Goal: Task Accomplishment & Management: Complete application form

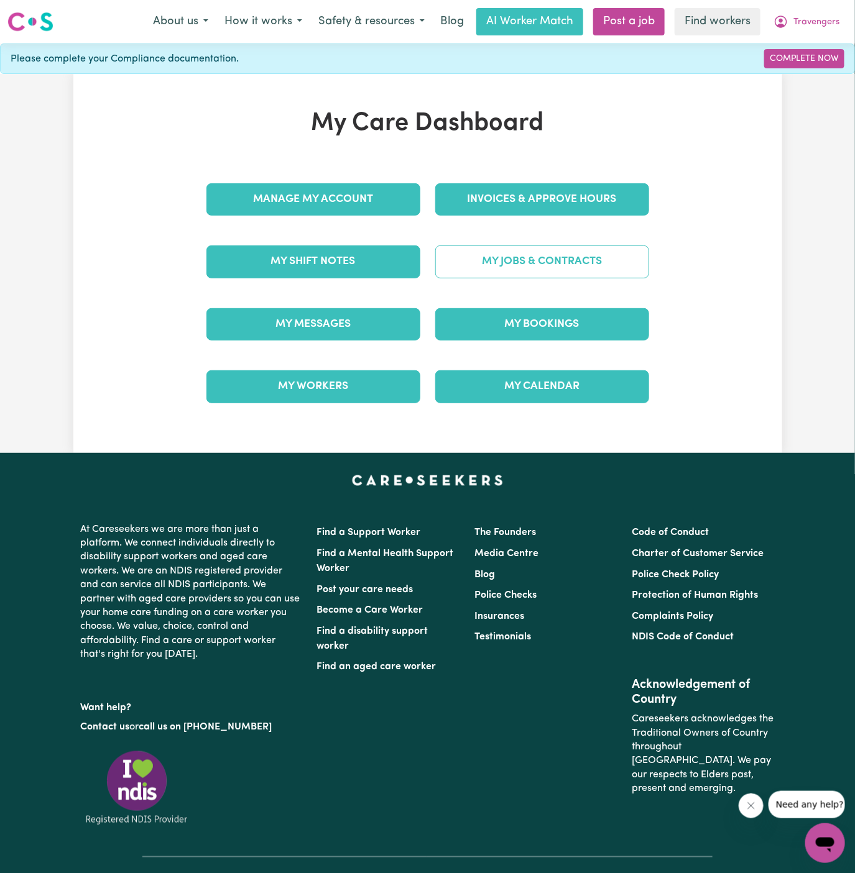
click at [543, 257] on link "My Jobs & Contracts" at bounding box center [542, 262] width 214 height 32
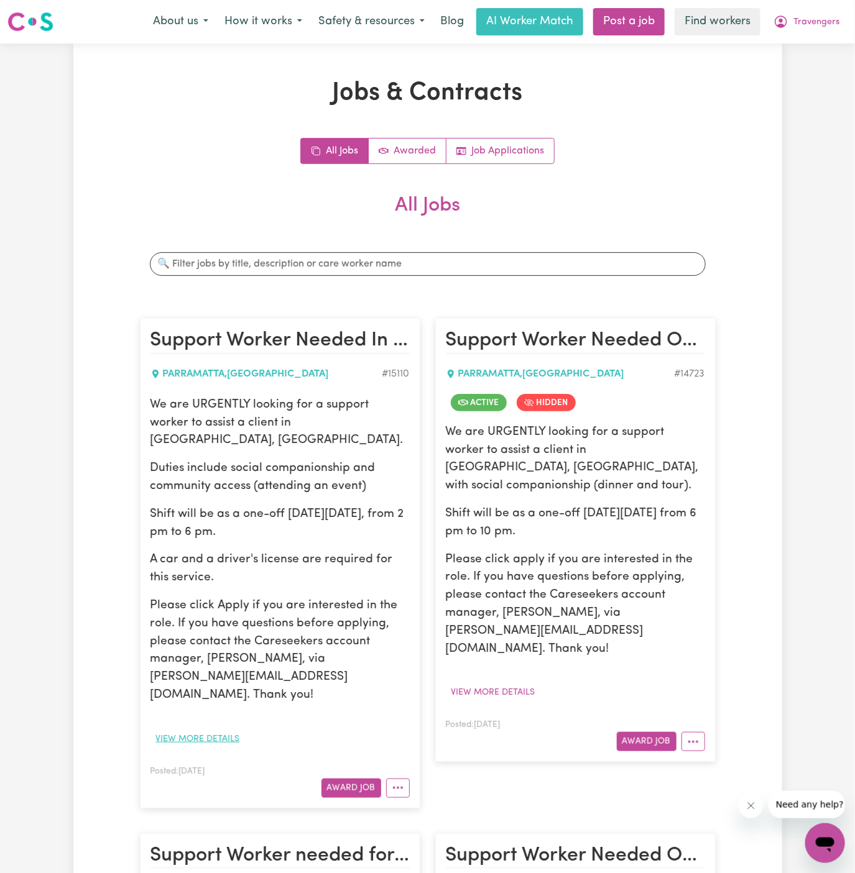
click at [223, 730] on button "View more details" at bounding box center [197, 739] width 95 height 19
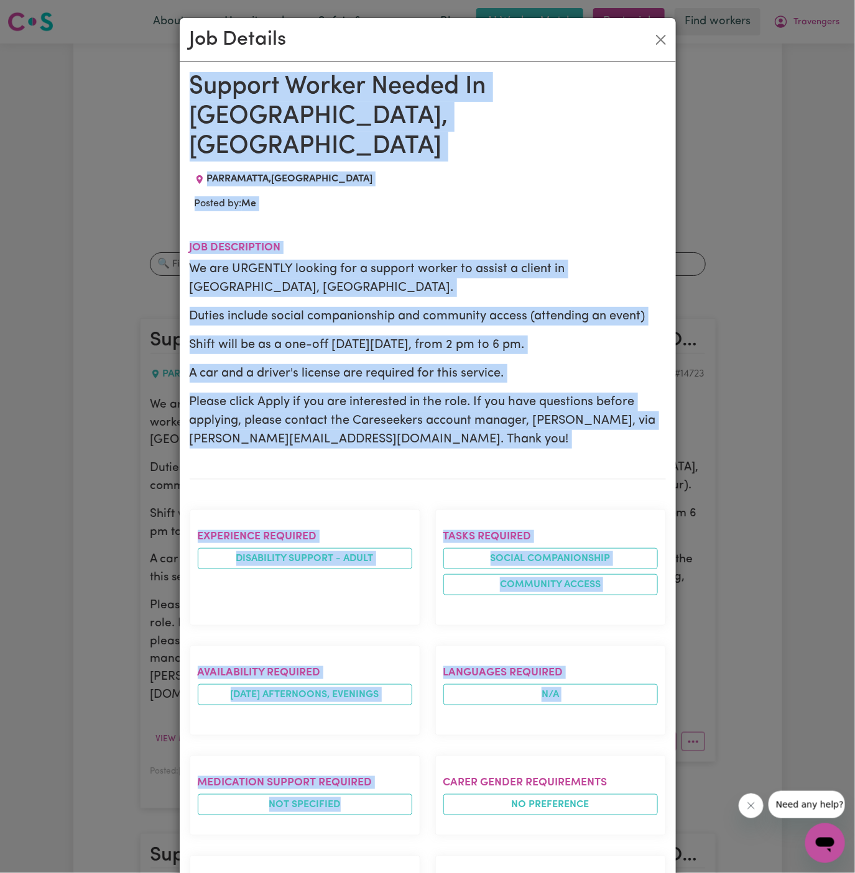
drag, startPoint x: 191, startPoint y: 80, endPoint x: 227, endPoint y: 785, distance: 705.9
click at [227, 785] on div "Support Worker Needed In [GEOGRAPHIC_DATA], [GEOGRAPHIC_DATA] [GEOGRAPHIC_DATA]…" at bounding box center [428, 711] width 476 height 1279
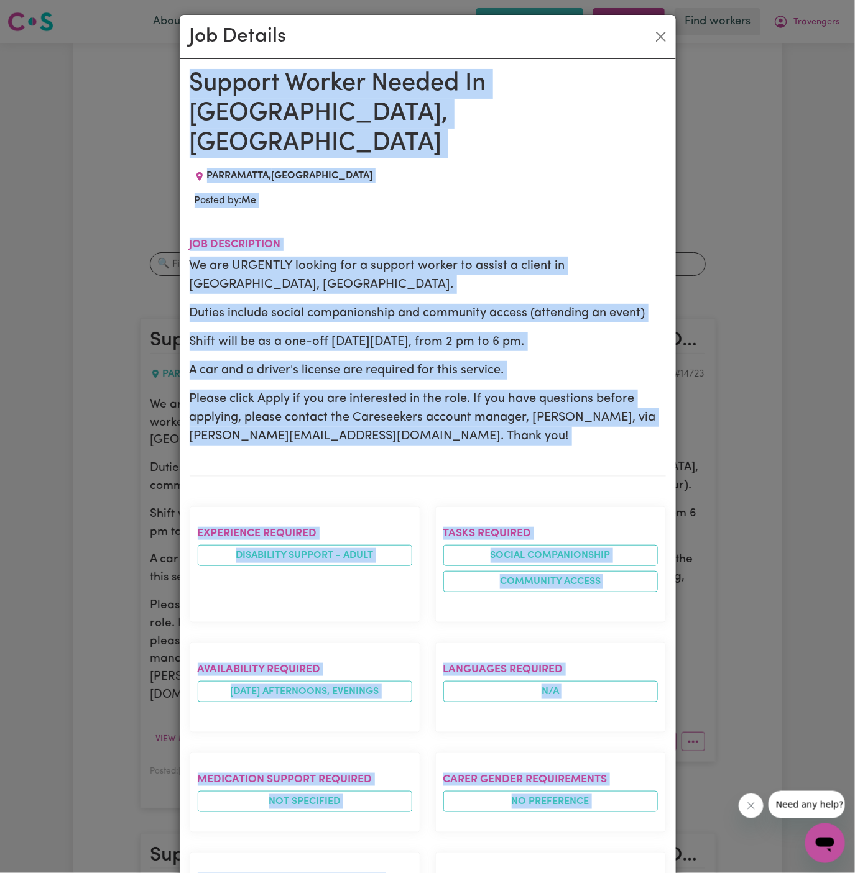
scroll to position [449, 0]
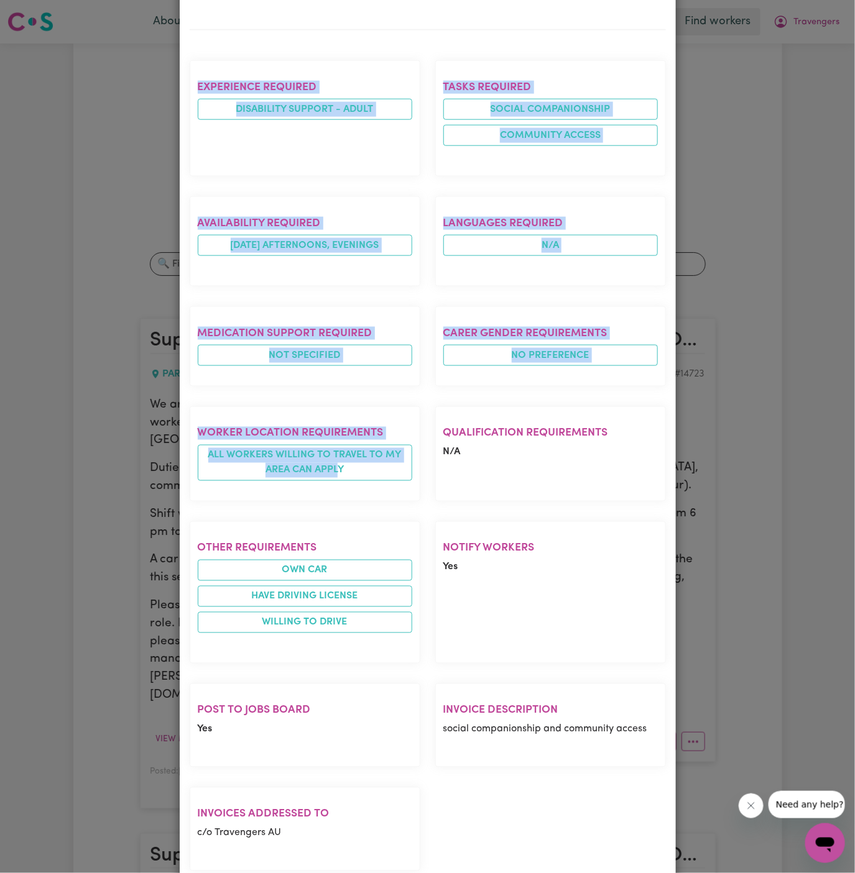
copy div "Support Worker Needed In [GEOGRAPHIC_DATA], [GEOGRAPHIC_DATA] [GEOGRAPHIC_DATA]…"
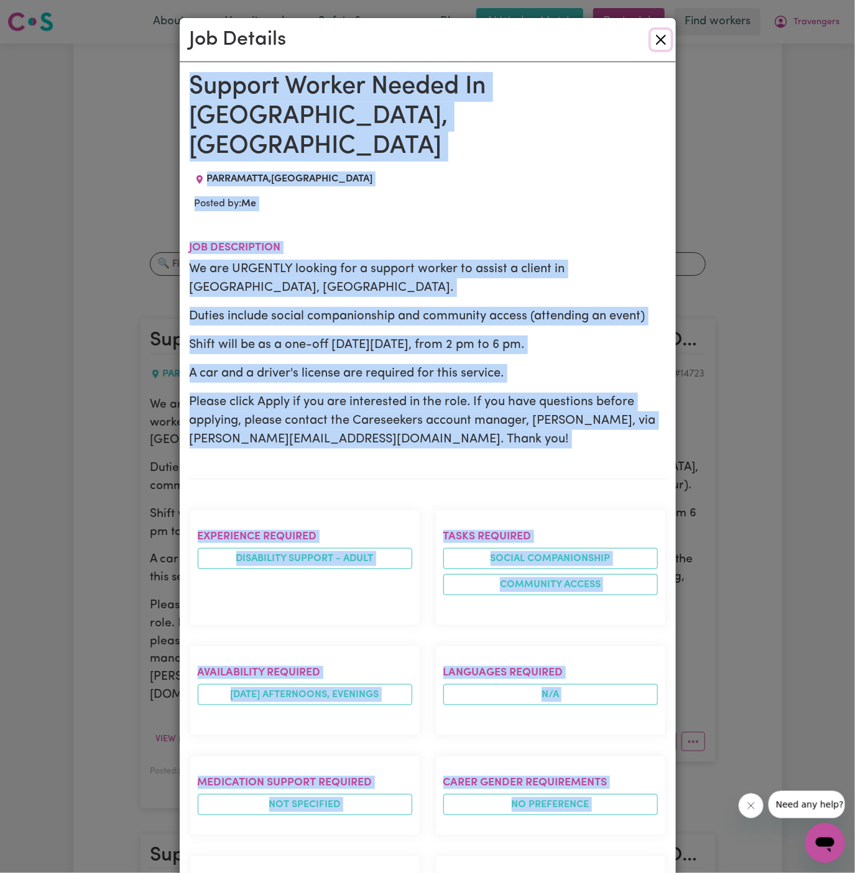
click at [663, 35] on button "Close" at bounding box center [661, 40] width 20 height 20
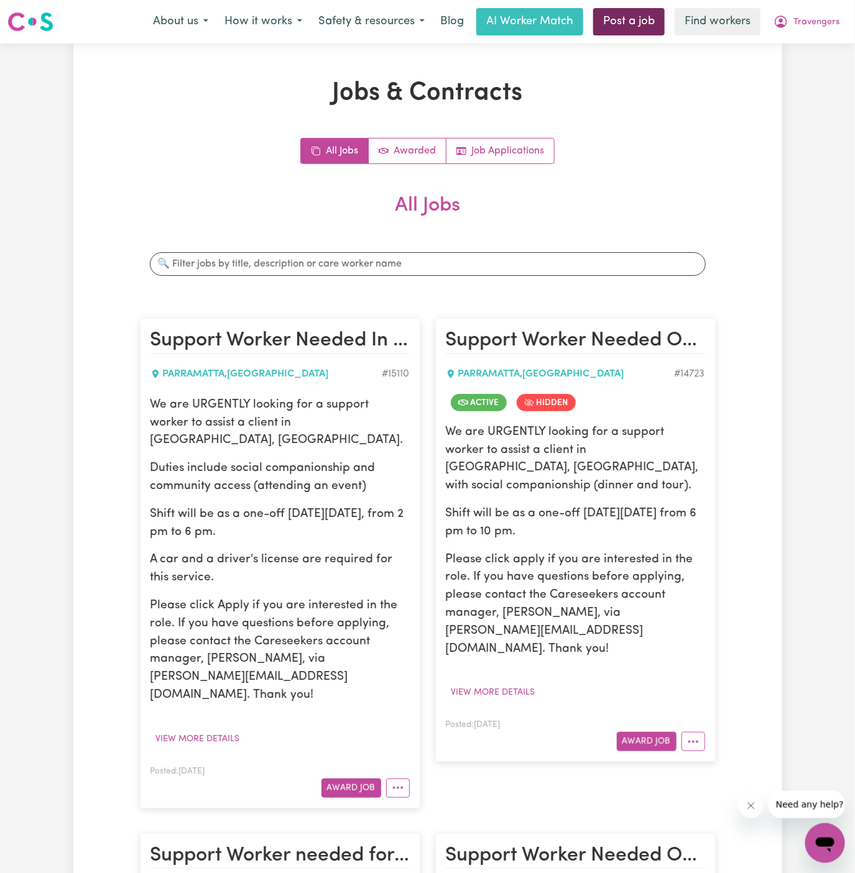
click at [647, 14] on link "Post a job" at bounding box center [628, 21] width 71 height 27
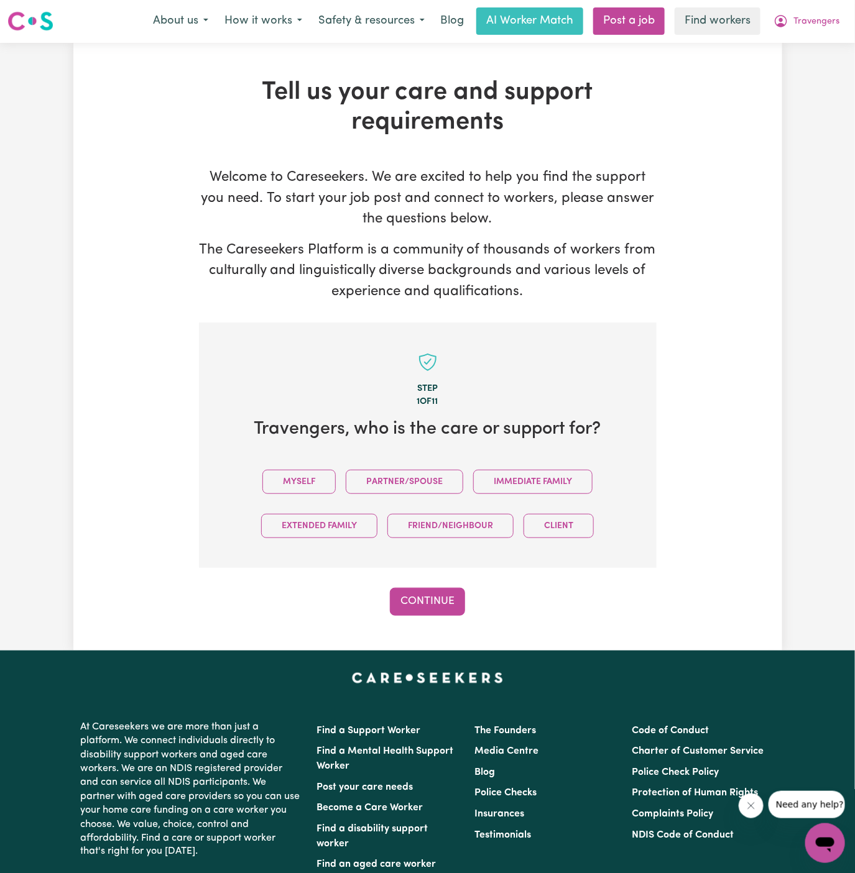
click at [305, 501] on div "Myself Partner/Spouse Immediate Family Extended Family Friend/Neighbour Client" at bounding box center [428, 504] width 418 height 88
click at [305, 483] on button "Myself" at bounding box center [298, 482] width 73 height 24
click at [461, 605] on button "Continue" at bounding box center [427, 601] width 75 height 27
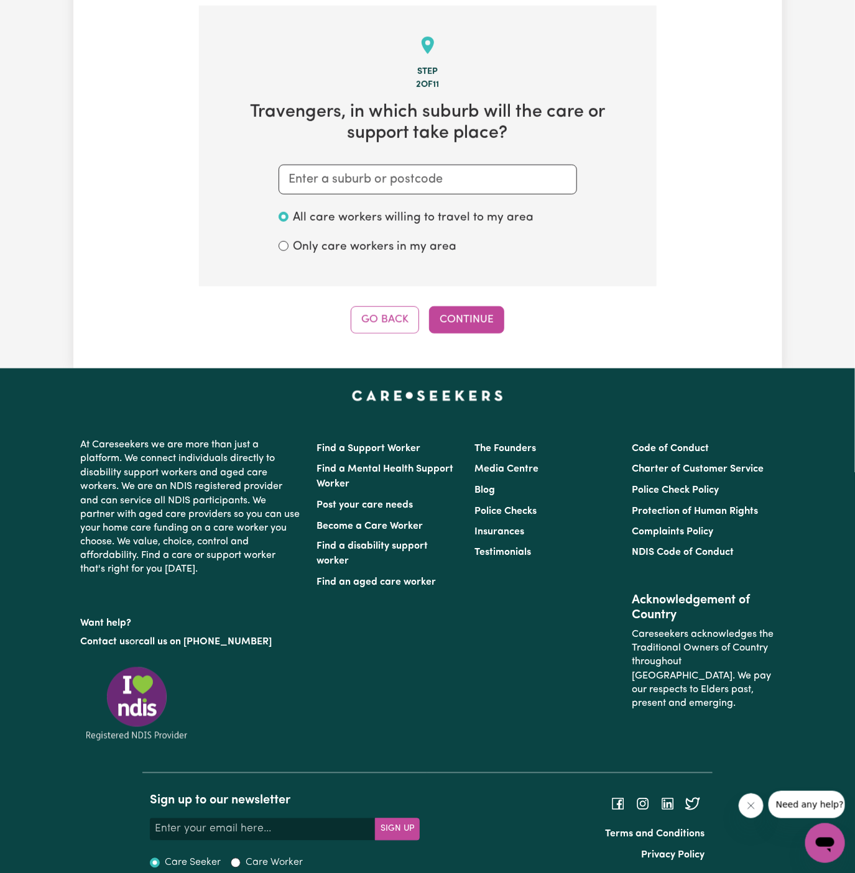
scroll to position [323, 0]
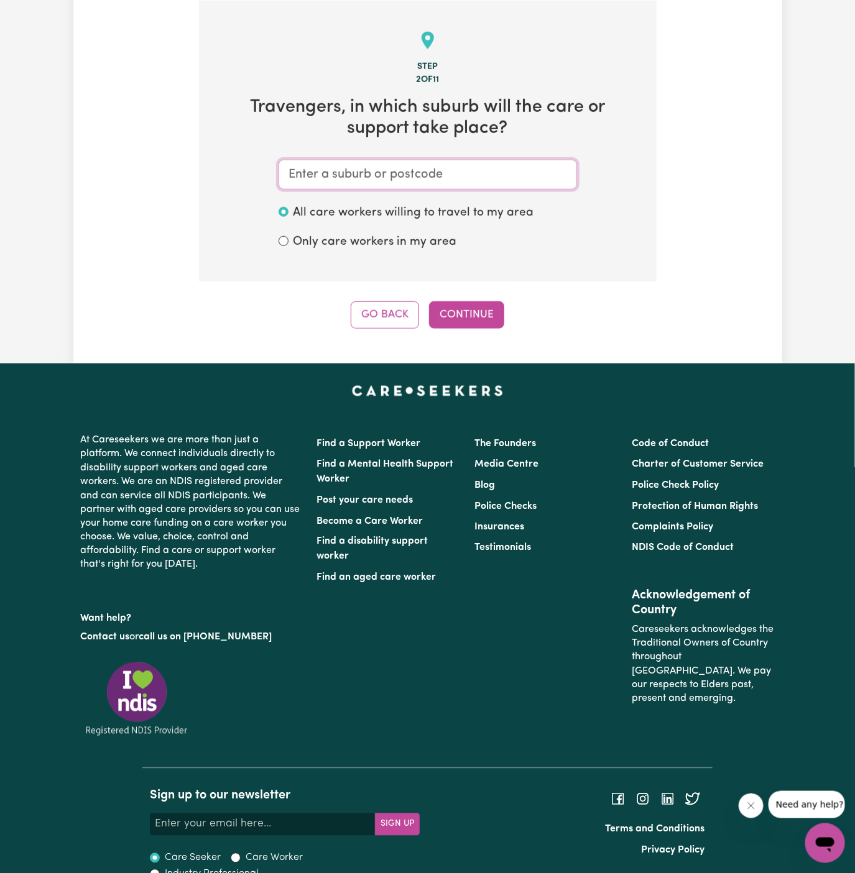
click at [438, 177] on input "text" at bounding box center [428, 175] width 298 height 30
type input "[GEOGRAPHIC_DATA]"
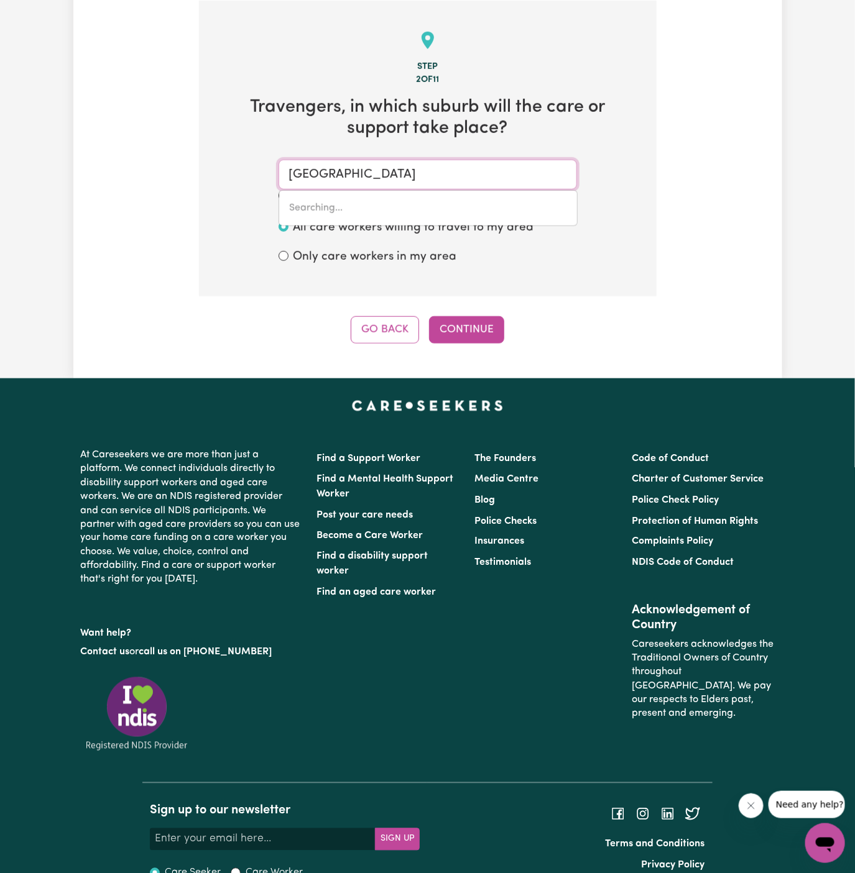
type input "[GEOGRAPHIC_DATA], [GEOGRAPHIC_DATA], 3000"
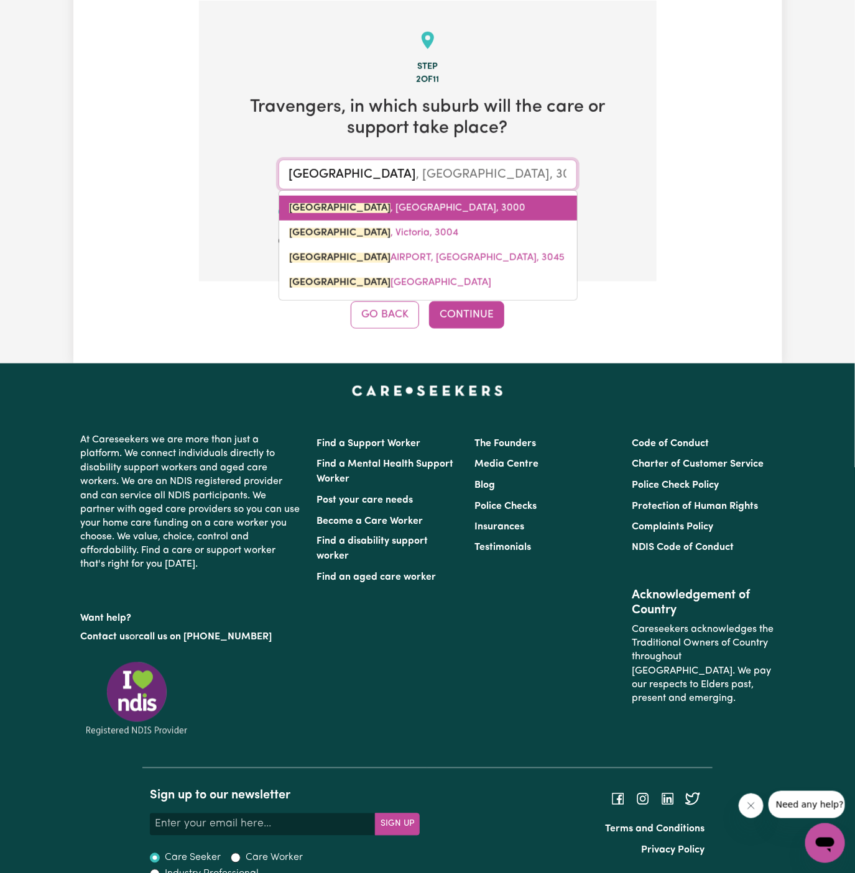
click at [447, 203] on link "[GEOGRAPHIC_DATA] , [GEOGRAPHIC_DATA], 3000" at bounding box center [428, 208] width 298 height 25
type input "[GEOGRAPHIC_DATA], [GEOGRAPHIC_DATA], 3000"
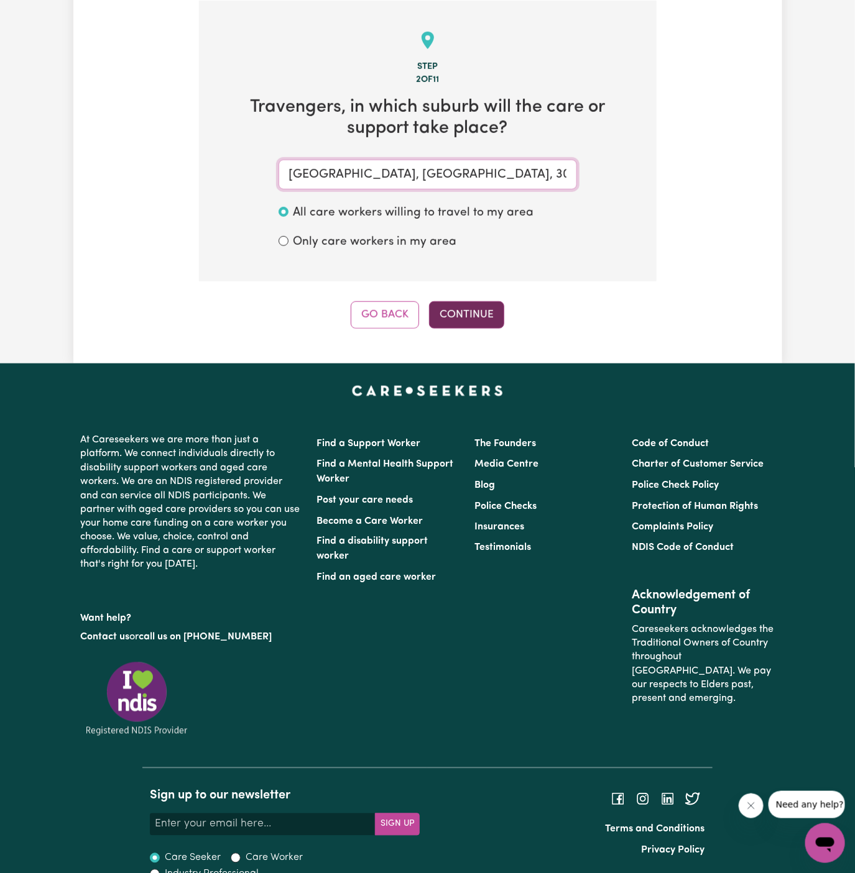
type input "[GEOGRAPHIC_DATA], [GEOGRAPHIC_DATA], 3000"
click at [466, 311] on button "Continue" at bounding box center [466, 315] width 75 height 27
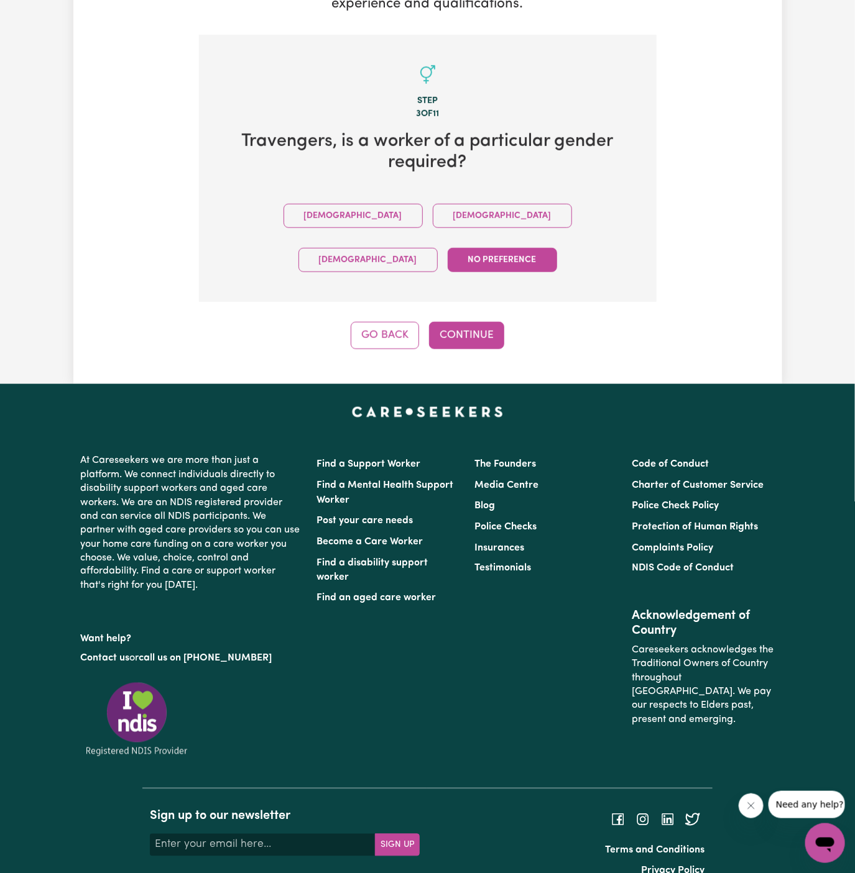
click at [474, 308] on div "Tell us your care and support requirements Welcome to Careseekers. We are excit…" at bounding box center [427, 69] width 709 height 629
click at [464, 322] on button "Continue" at bounding box center [466, 335] width 75 height 27
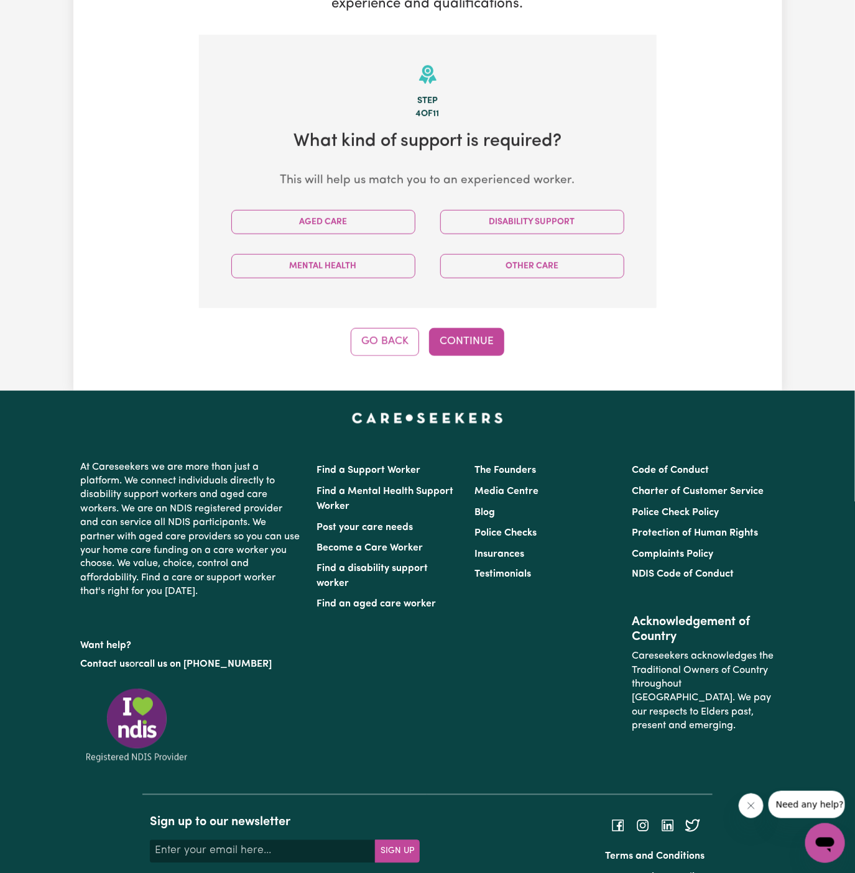
scroll to position [323, 0]
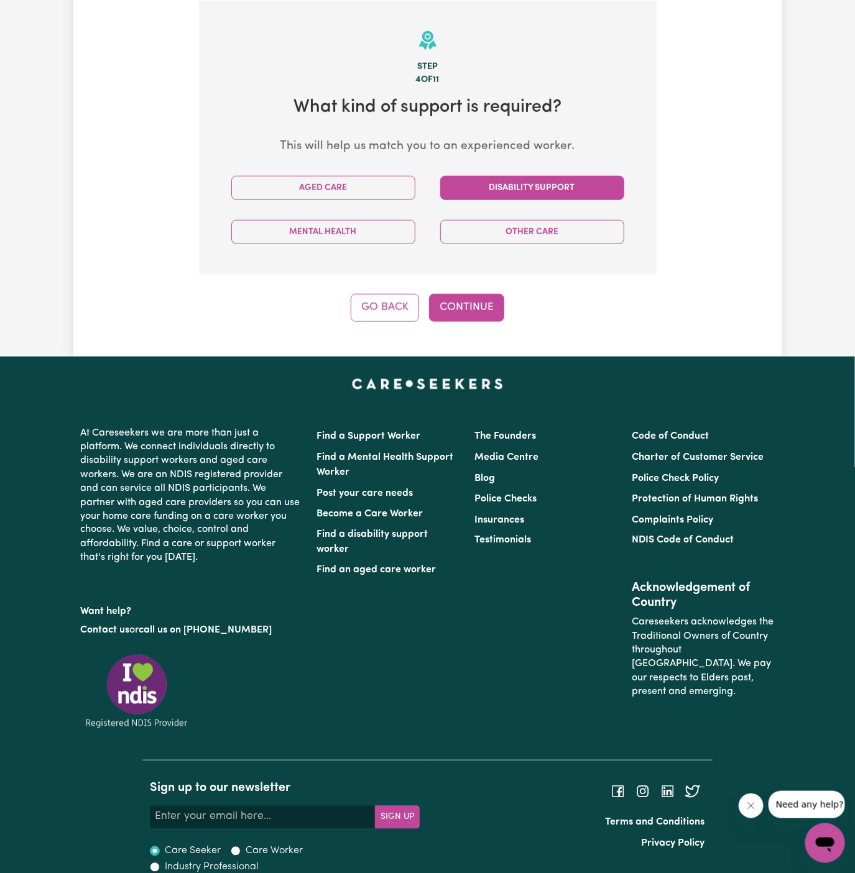
click at [532, 180] on button "Disability Support" at bounding box center [532, 188] width 184 height 24
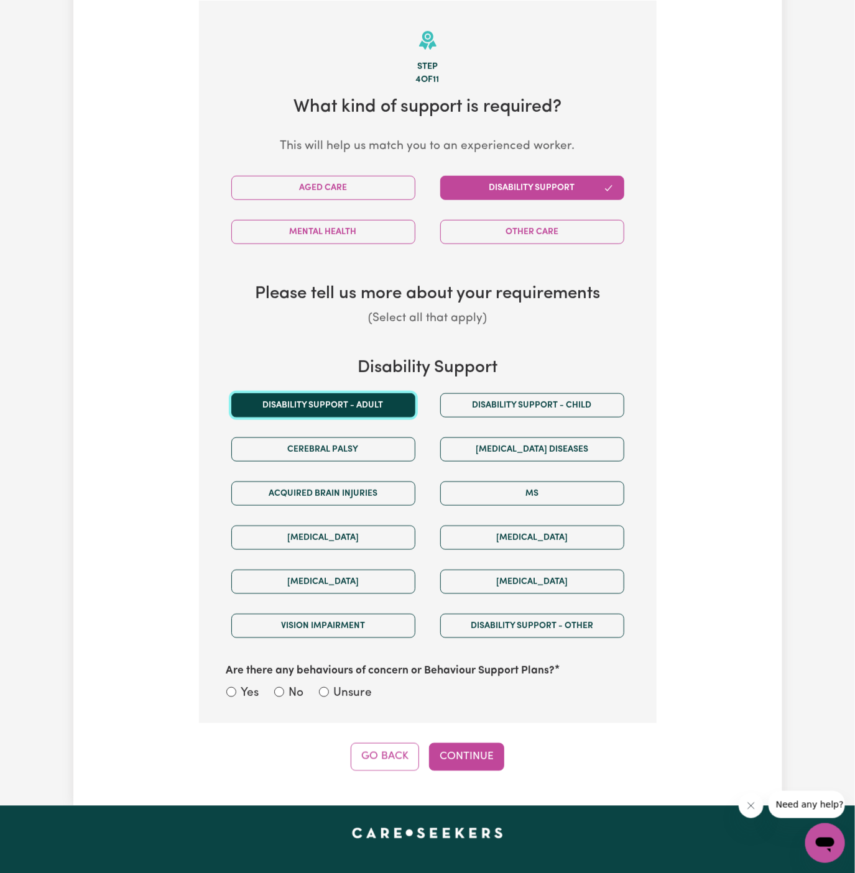
click at [364, 402] on button "Disability support - Adult" at bounding box center [323, 406] width 184 height 24
click at [356, 693] on label "Unsure" at bounding box center [353, 694] width 39 height 18
click at [329, 693] on input "Unsure" at bounding box center [324, 693] width 10 height 10
radio input "true"
click at [459, 735] on div "Step 4 of 11 What kind of support is required? This will help us match you to a…" at bounding box center [428, 386] width 458 height 771
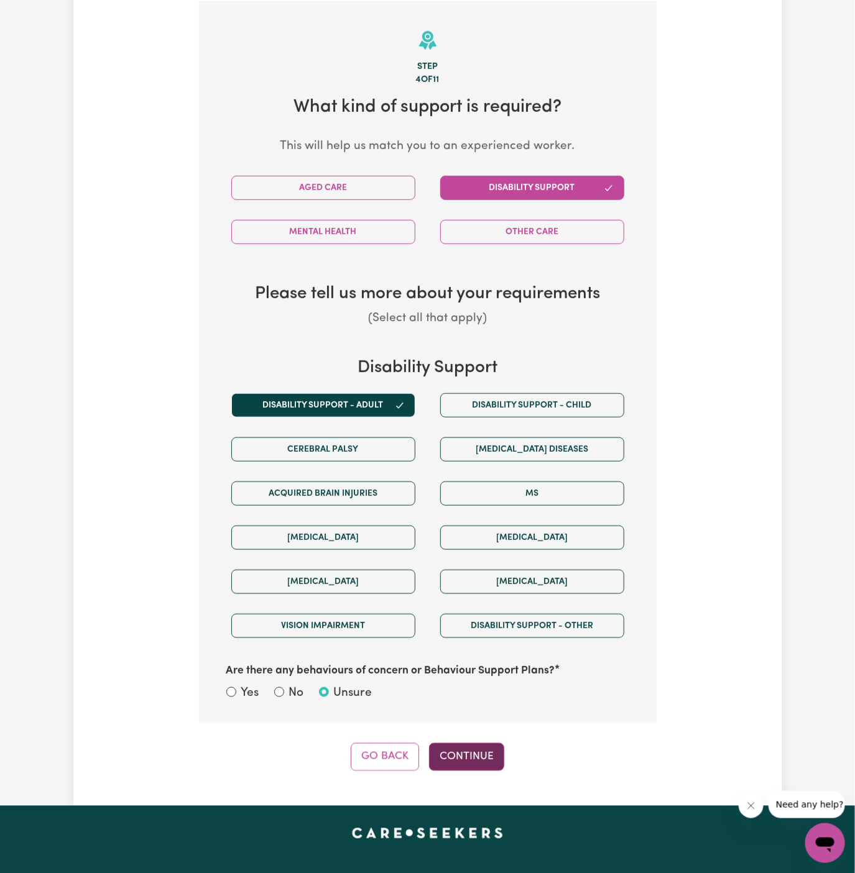
click at [452, 757] on button "Continue" at bounding box center [466, 757] width 75 height 27
select select "NDIS_FUNDING_PLAN_MANAGED"
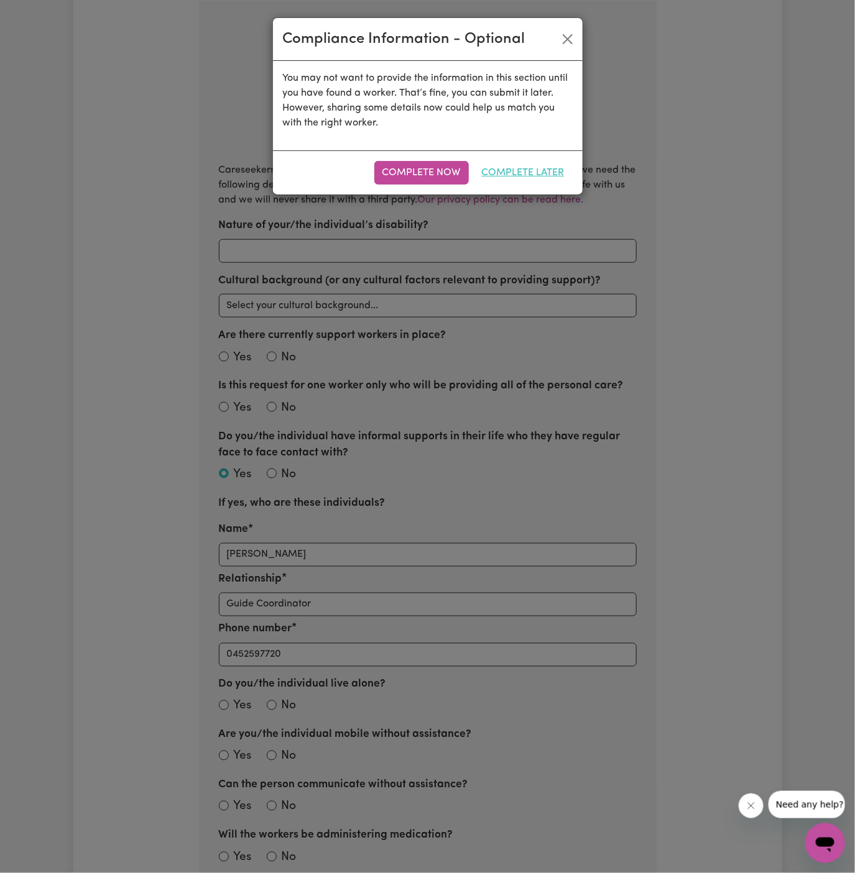
click at [551, 171] on button "Complete Later" at bounding box center [523, 173] width 99 height 24
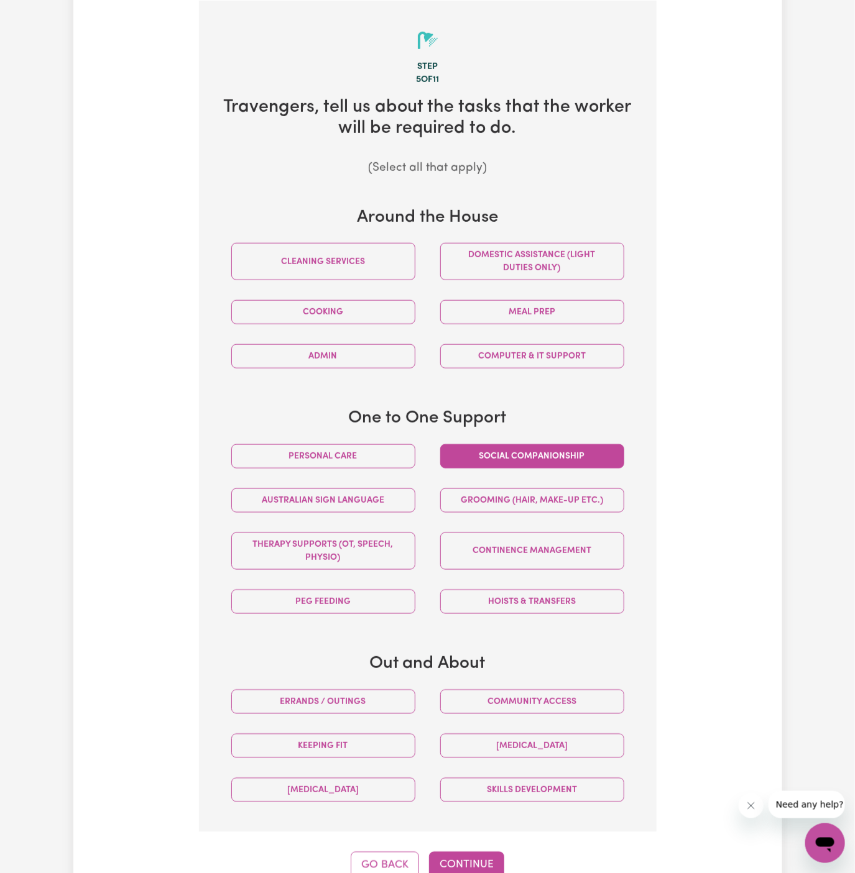
click at [525, 464] on button "Social companionship" at bounding box center [532, 457] width 184 height 24
click at [551, 704] on button "Community access" at bounding box center [532, 702] width 184 height 24
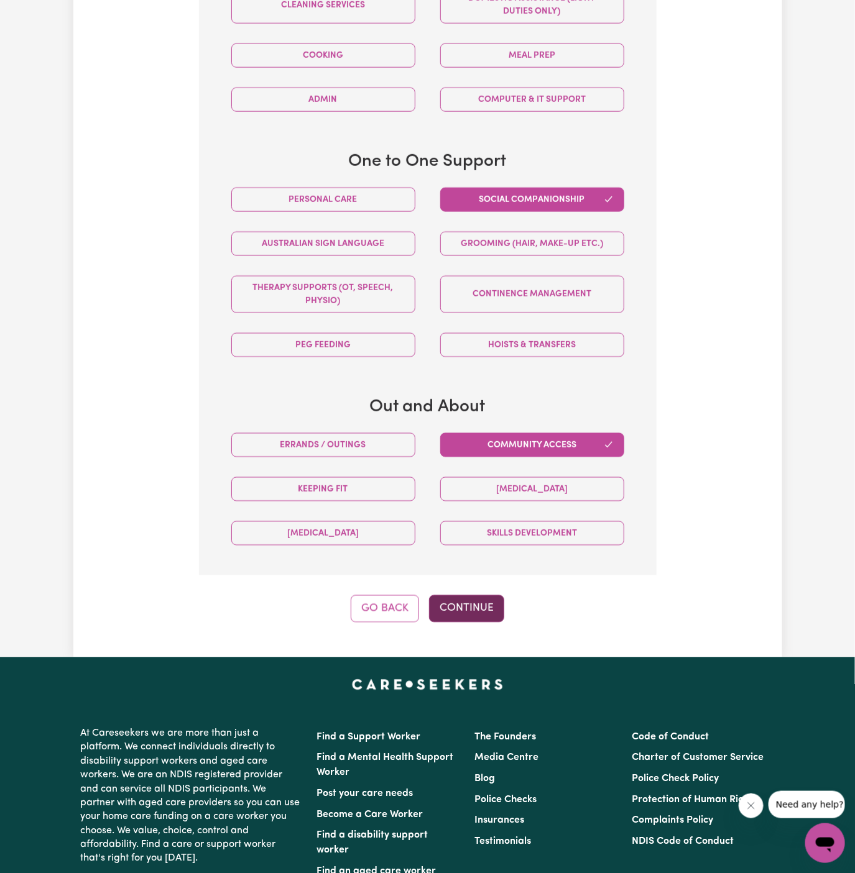
click at [474, 610] on button "Continue" at bounding box center [466, 609] width 75 height 27
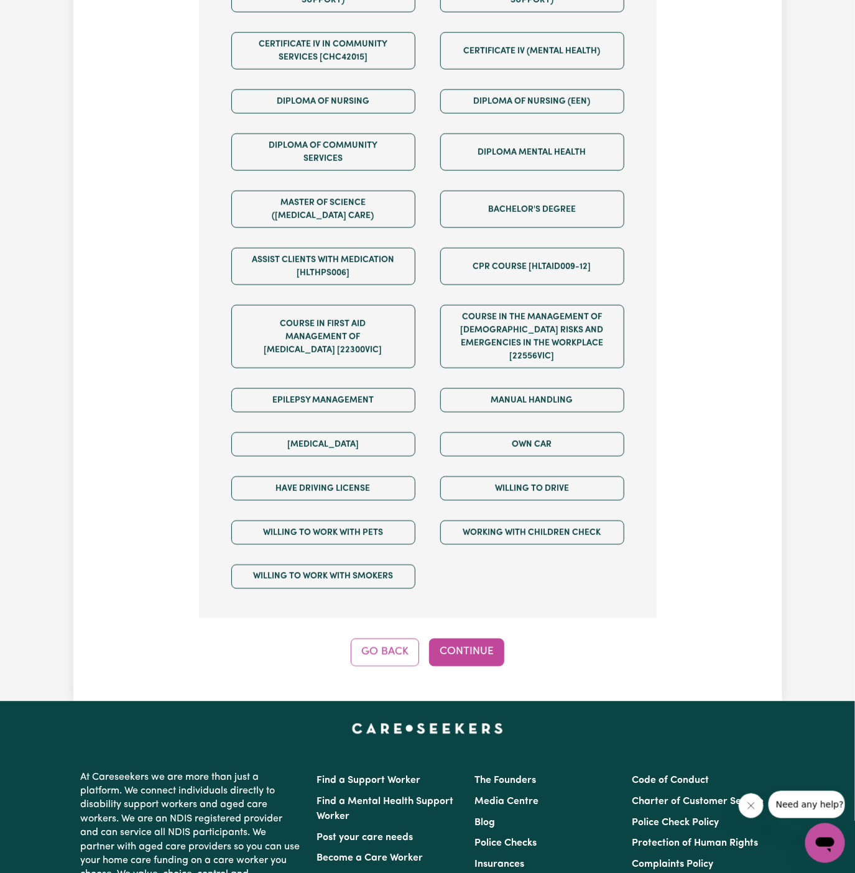
scroll to position [629, 0]
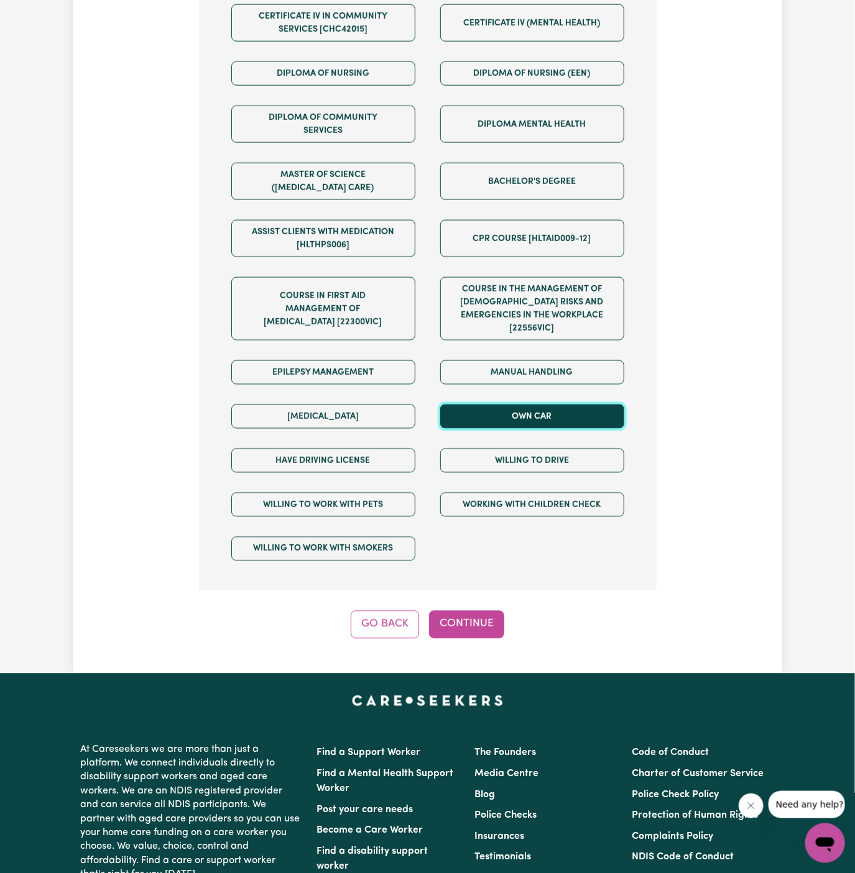
click at [528, 408] on button "Own Car" at bounding box center [532, 417] width 184 height 24
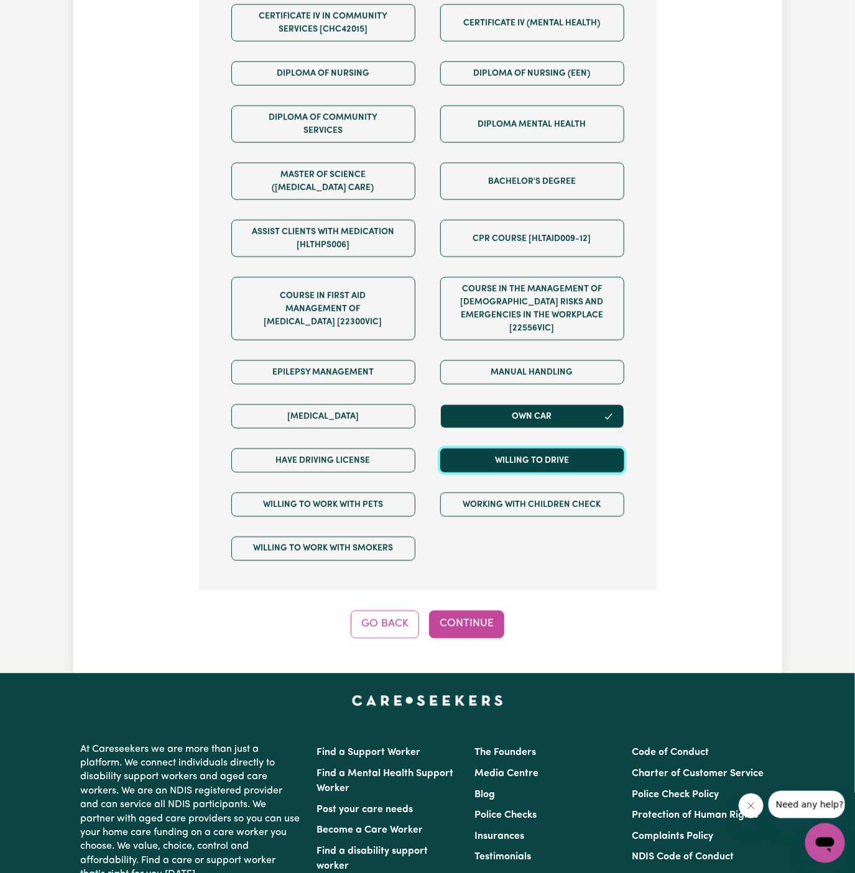
click at [528, 449] on button "Willing to drive" at bounding box center [532, 461] width 184 height 24
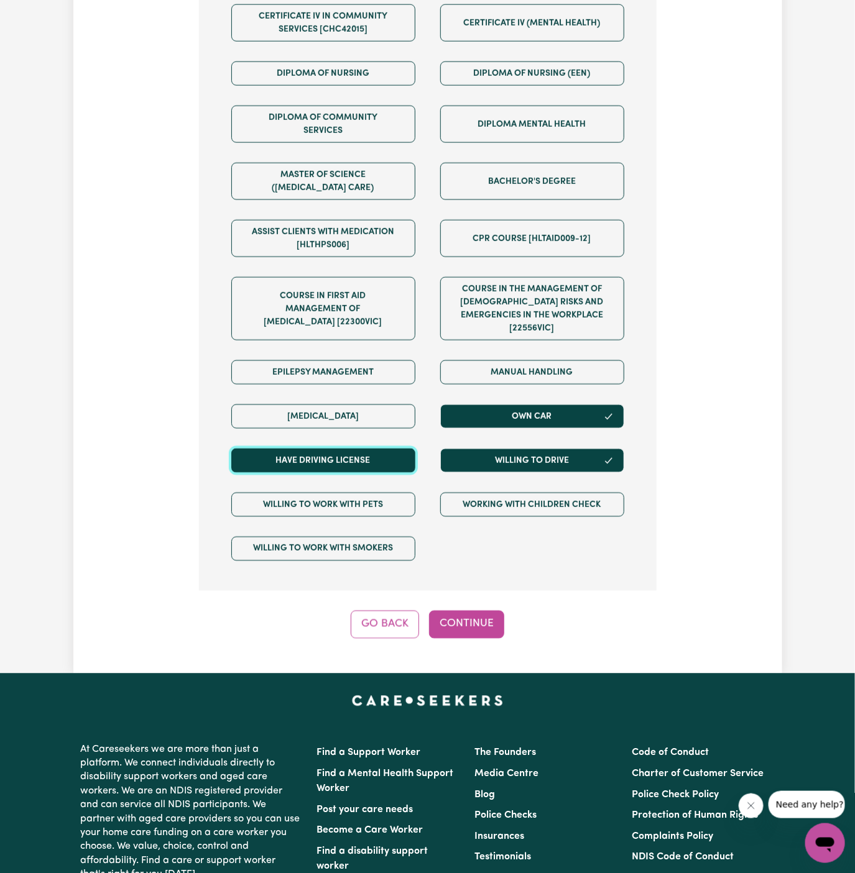
click at [397, 449] on button "Have driving license" at bounding box center [323, 461] width 184 height 24
click at [485, 588] on div "Step 6 of 11 We are almost there! Any other requirements? (Optional) Certificat…" at bounding box center [428, 167] width 458 height 944
click at [482, 611] on button "Continue" at bounding box center [466, 624] width 75 height 27
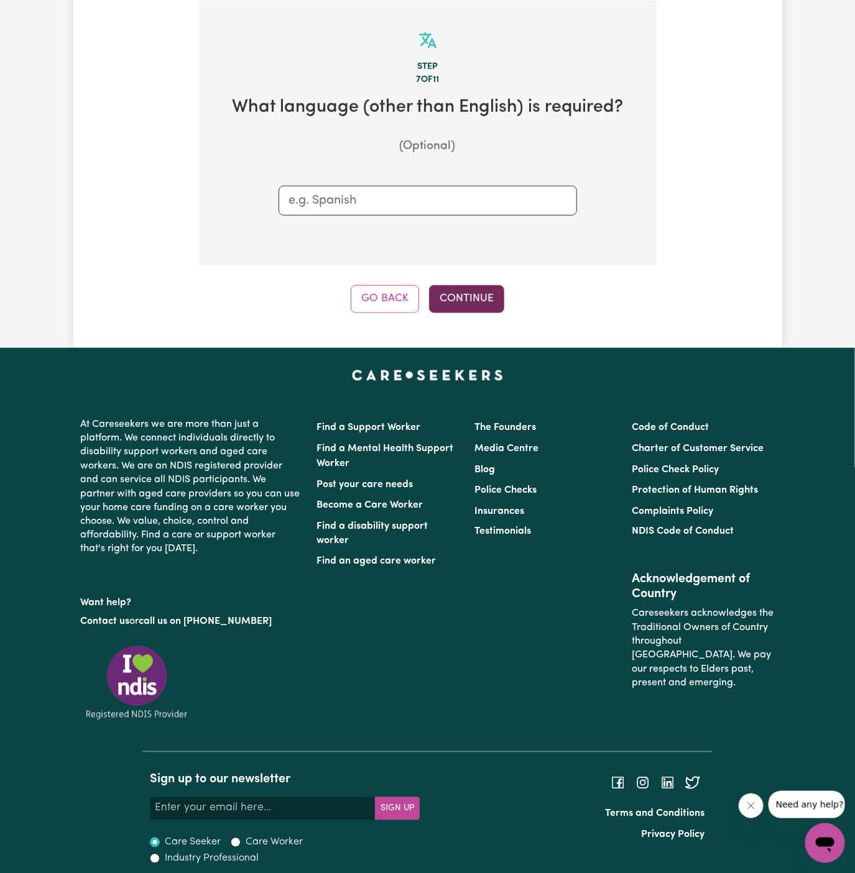
click at [465, 305] on button "Continue" at bounding box center [466, 298] width 75 height 27
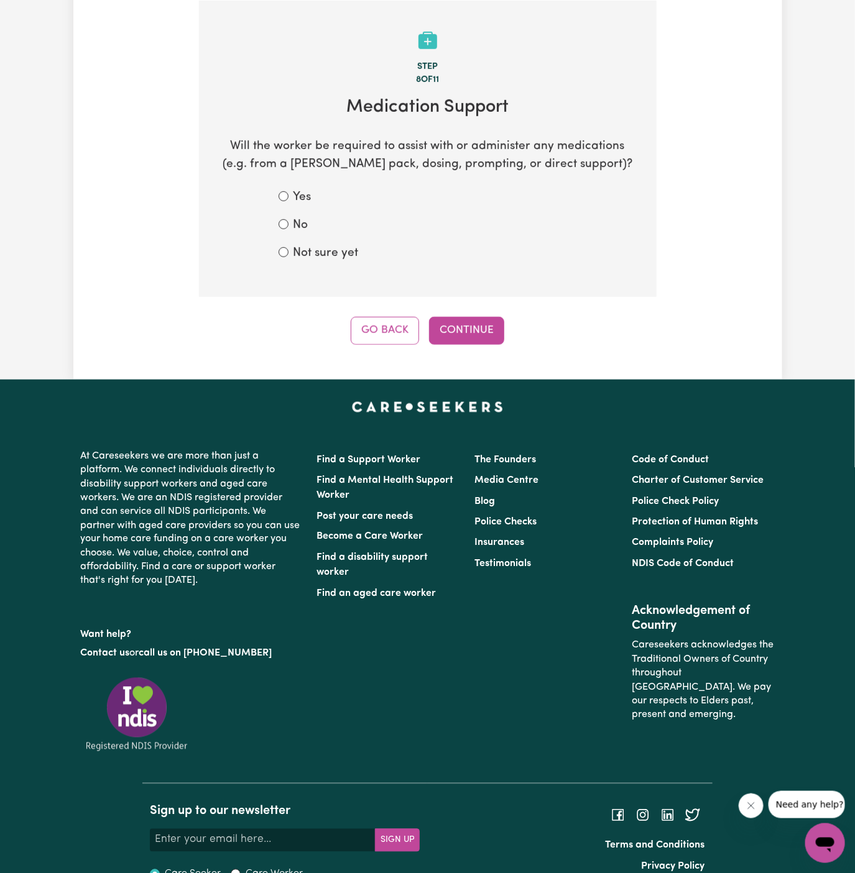
click at [331, 246] on label "Not sure yet" at bounding box center [325, 254] width 65 height 18
click at [288, 247] on input "Not sure yet" at bounding box center [284, 252] width 10 height 10
radio input "true"
click at [292, 220] on div "No" at bounding box center [428, 226] width 298 height 18
click at [292, 223] on div "No" at bounding box center [428, 226] width 298 height 18
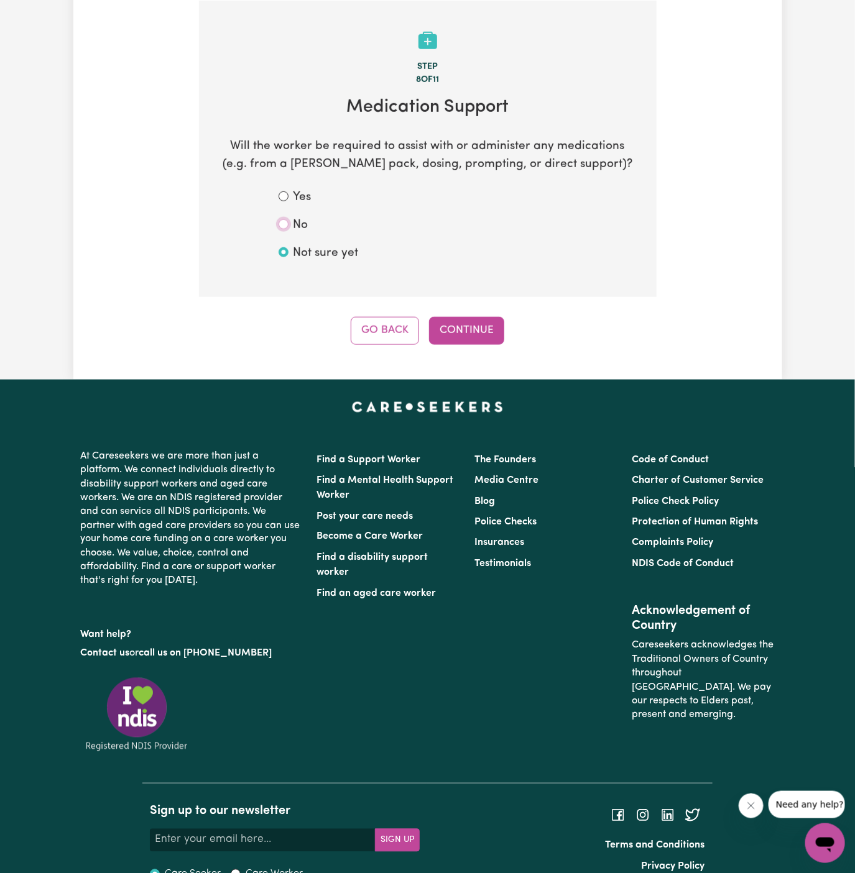
click at [284, 223] on input "No" at bounding box center [284, 224] width 10 height 10
radio input "true"
click at [466, 338] on button "Continue" at bounding box center [466, 330] width 75 height 27
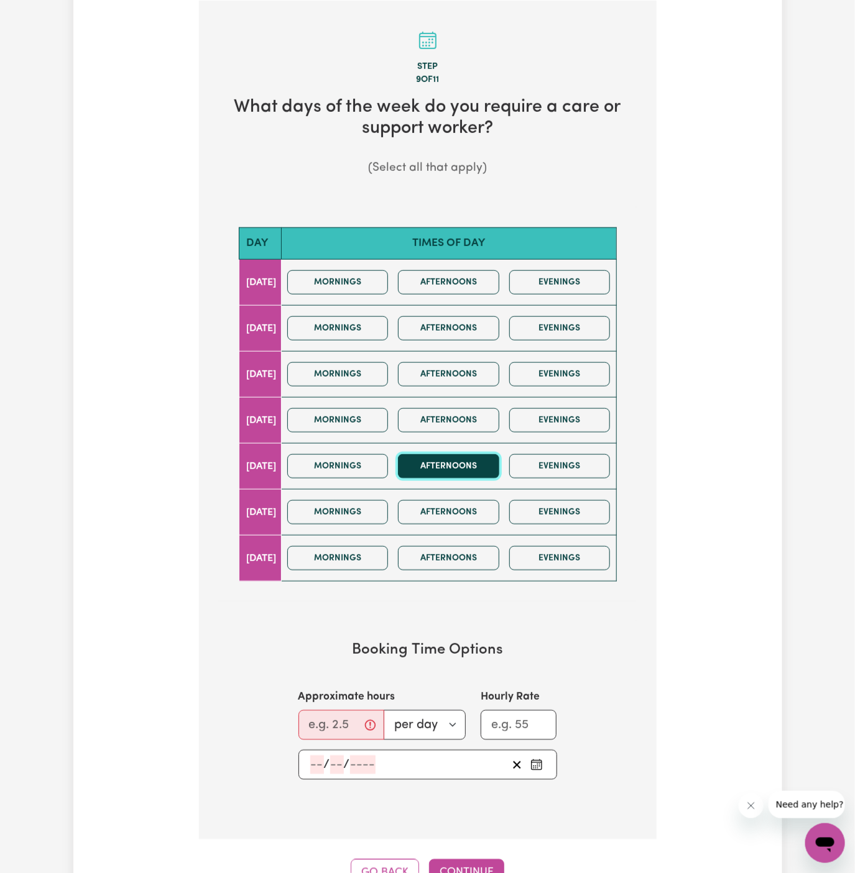
click at [446, 468] on button "Afternoons" at bounding box center [448, 466] width 101 height 24
click at [549, 476] on div "Mornings Afternoons Evenings" at bounding box center [448, 467] width 333 height 44
click at [484, 476] on div "Mornings Afternoons Evenings" at bounding box center [448, 467] width 333 height 44
click at [561, 472] on button "Evenings" at bounding box center [559, 466] width 101 height 24
click at [465, 462] on button "Afternoons" at bounding box center [448, 466] width 101 height 24
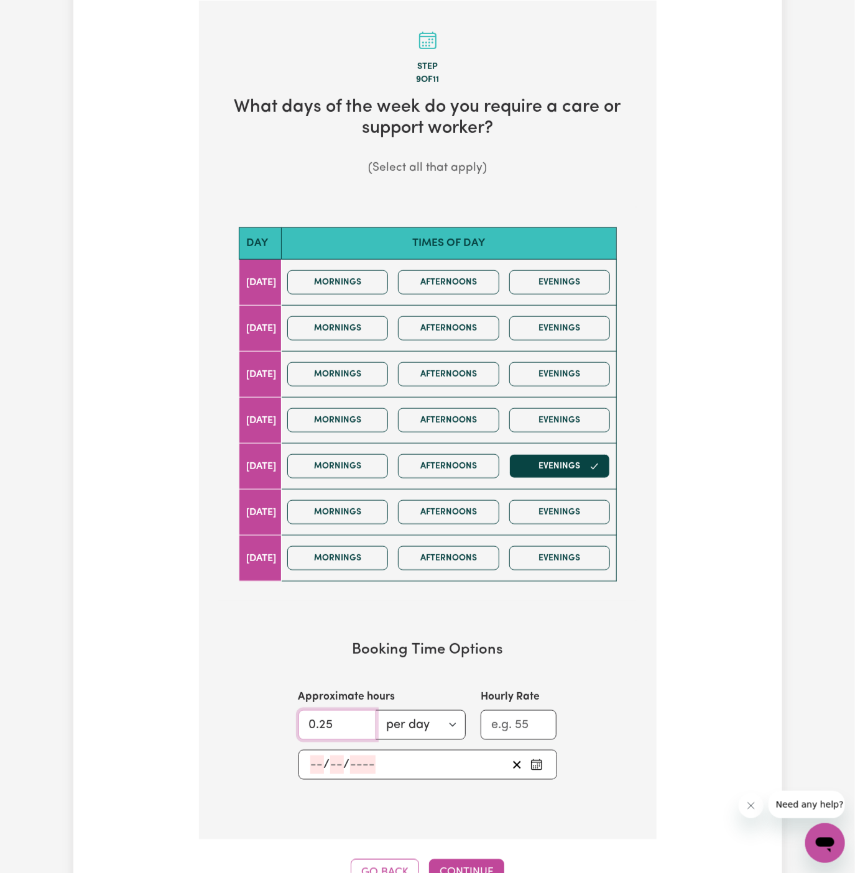
click at [349, 721] on input "0.25" at bounding box center [337, 726] width 78 height 30
click at [327, 715] on input "0.2525" at bounding box center [337, 726] width 78 height 30
type input "2.5"
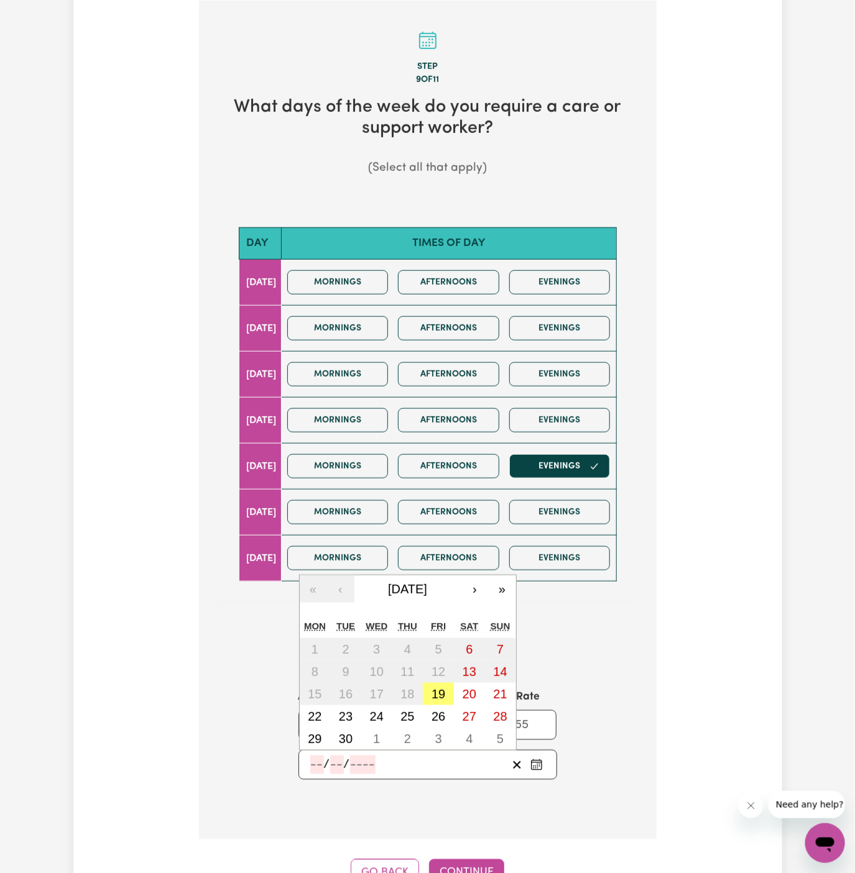
click at [310, 760] on input "number" at bounding box center [317, 765] width 14 height 19
click at [437, 688] on abbr "19" at bounding box center [438, 695] width 14 height 14
type input "[DATE]"
type input "19"
type input "9"
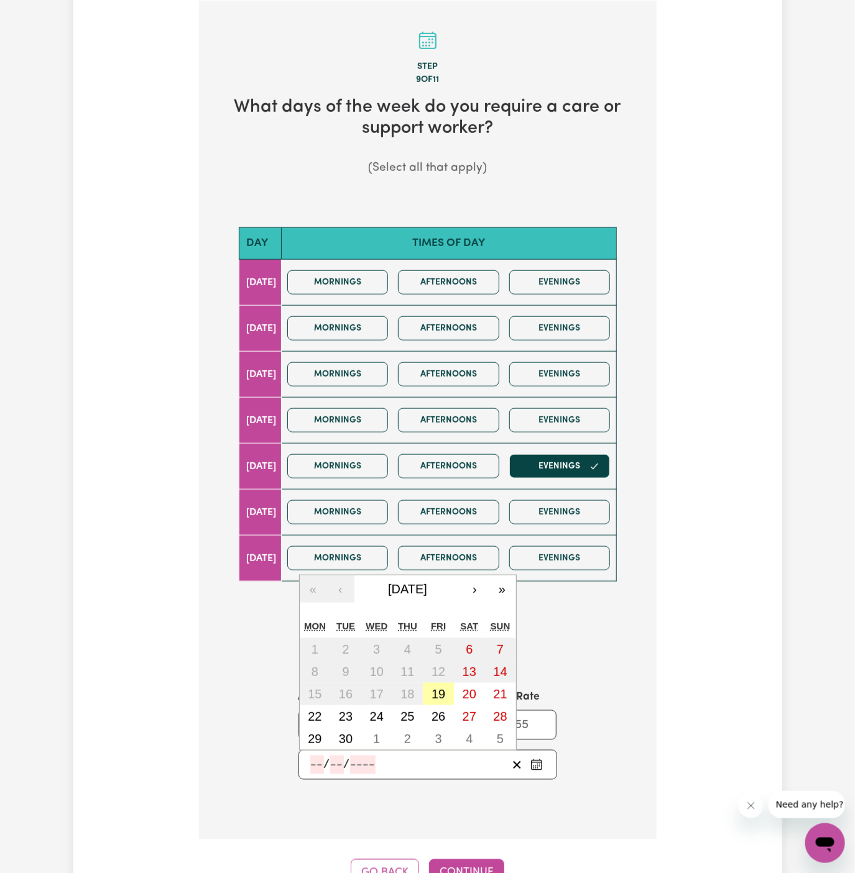
type input "2025"
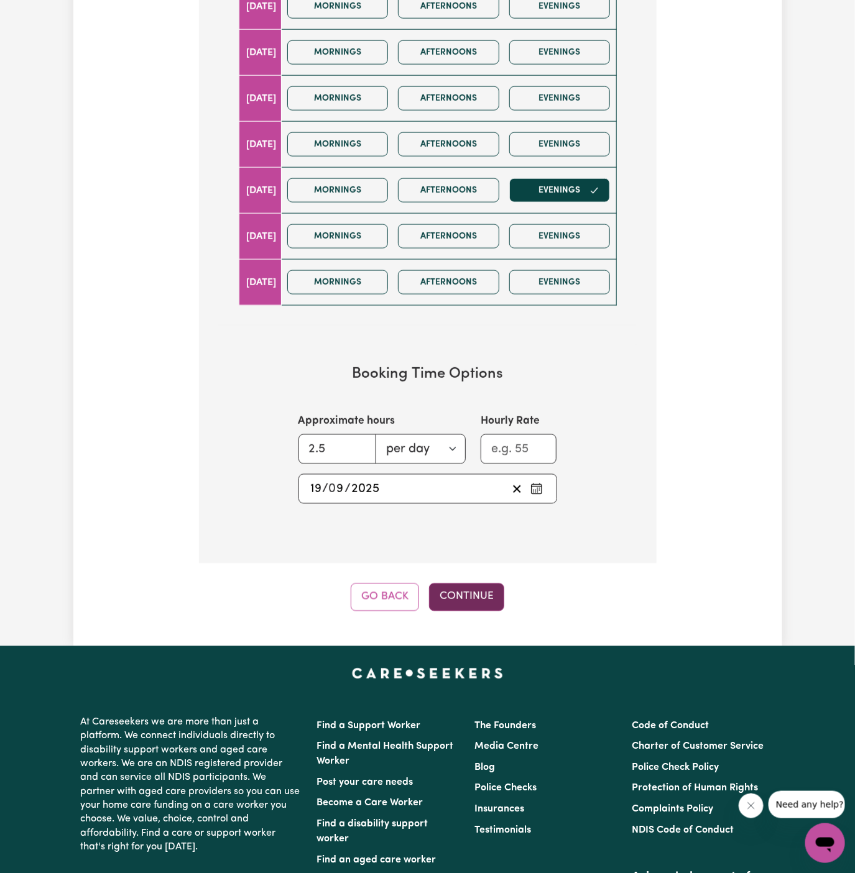
click at [471, 596] on button "Continue" at bounding box center [466, 597] width 75 height 27
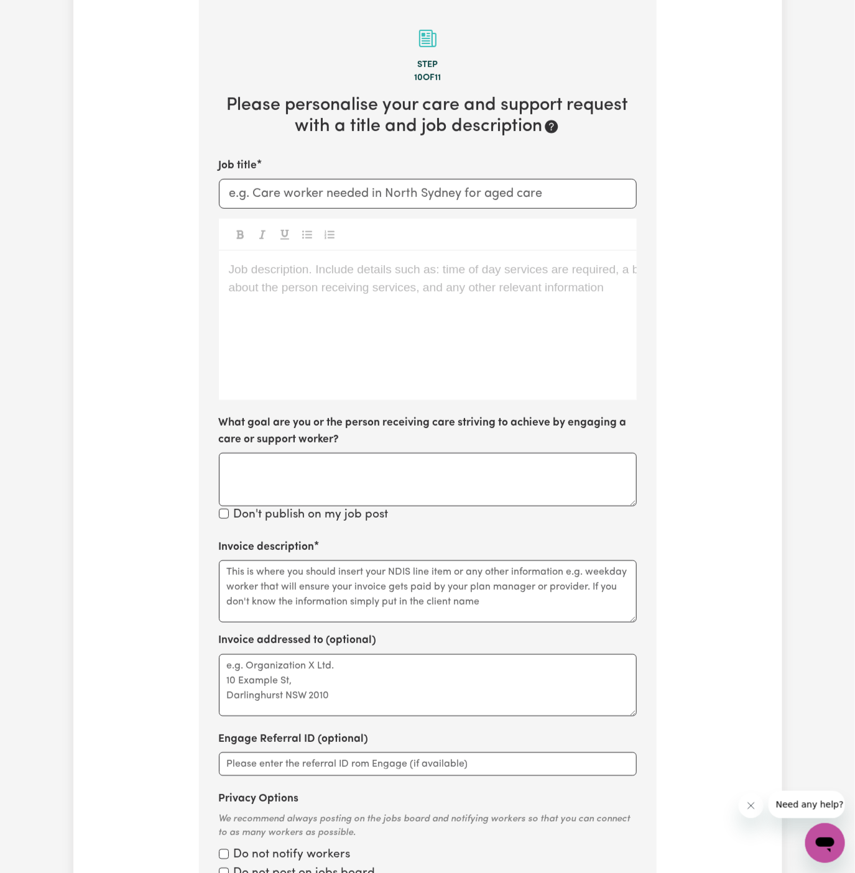
scroll to position [323, 0]
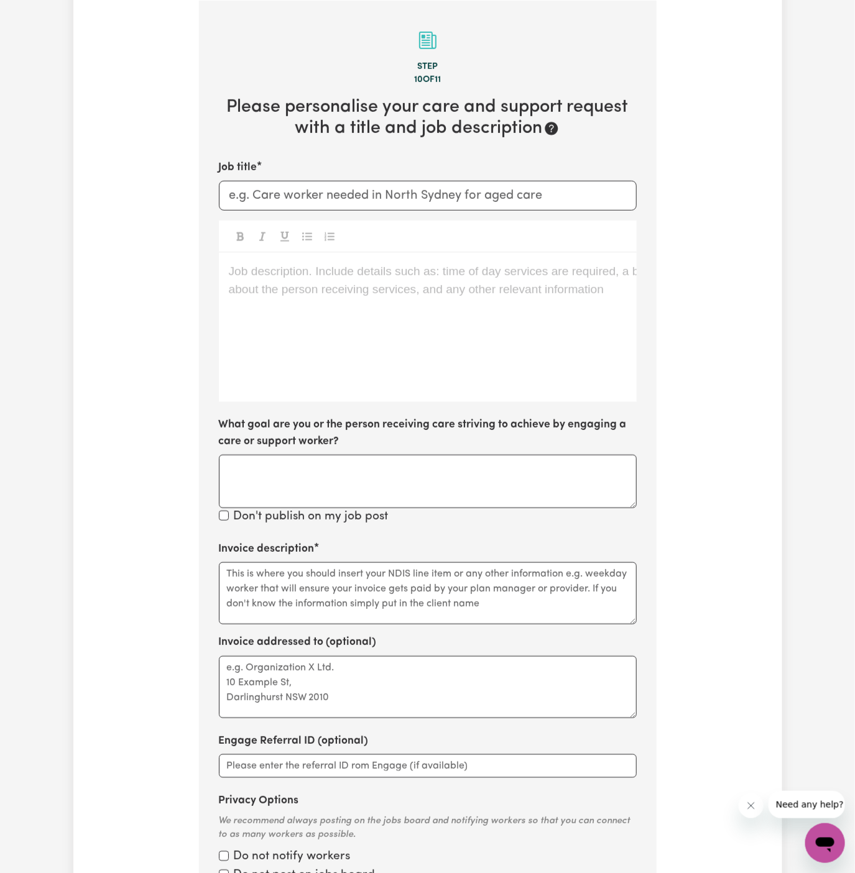
click at [420, 275] on p "Job description. Include details such as: time of day services are required, a …" at bounding box center [428, 272] width 398 height 18
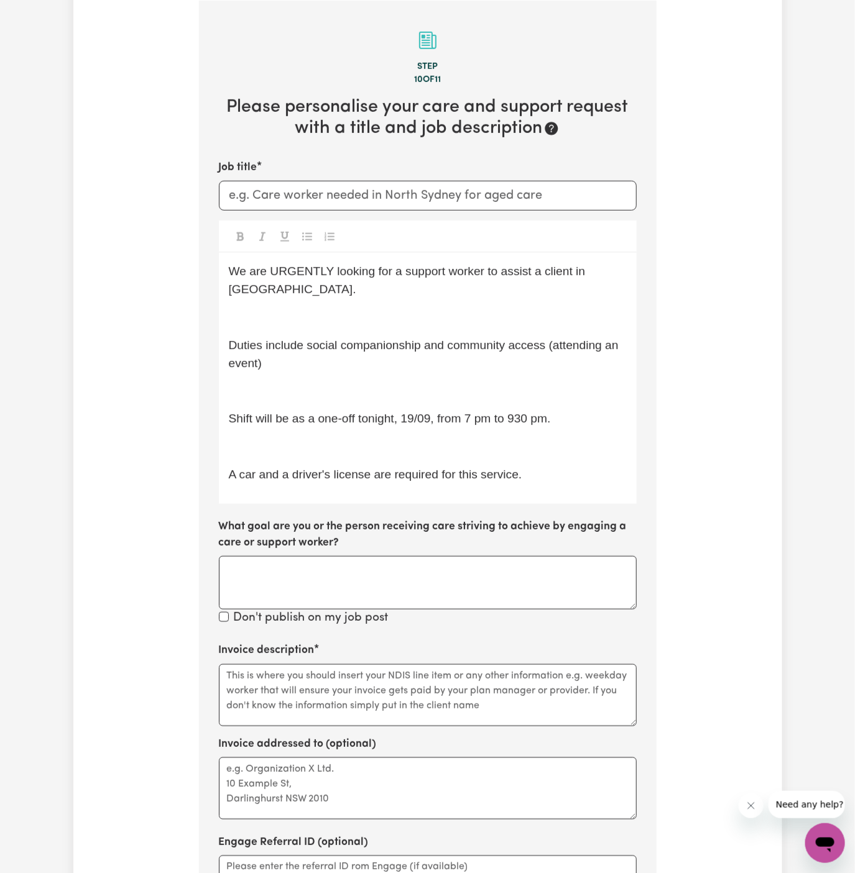
click at [387, 331] on div "We are URGENTLY looking for a support worker to assist a client in [GEOGRAPHIC_…" at bounding box center [428, 378] width 418 height 251
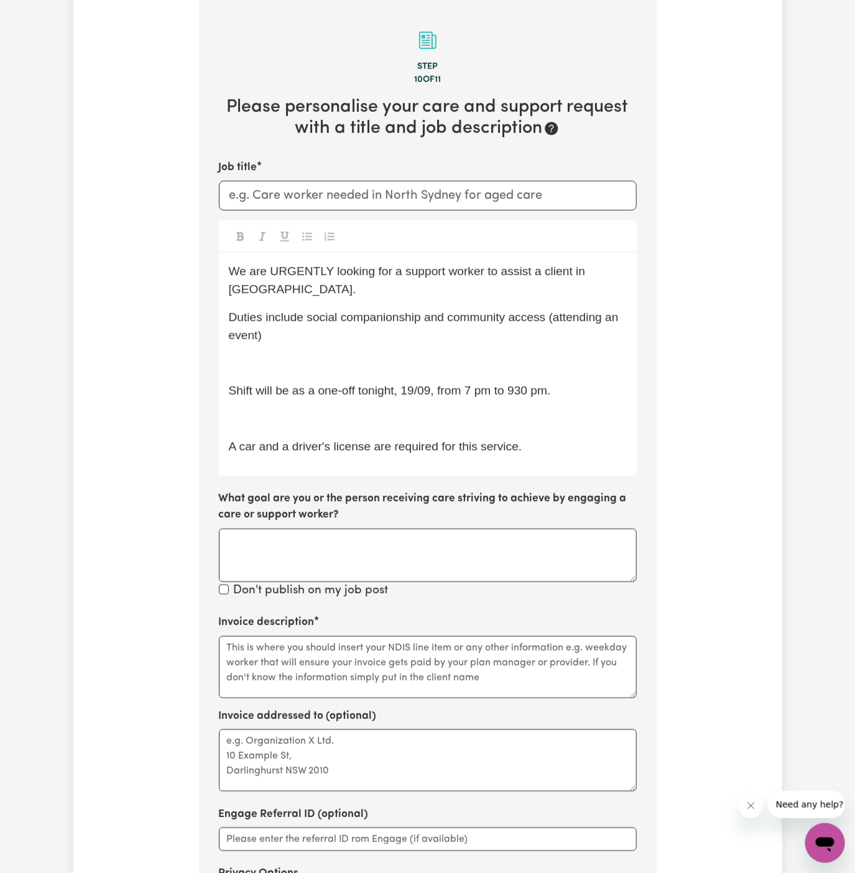
click at [381, 348] on div "We are URGENTLY looking for a support worker to assist a client in [GEOGRAPHIC_…" at bounding box center [428, 364] width 418 height 223
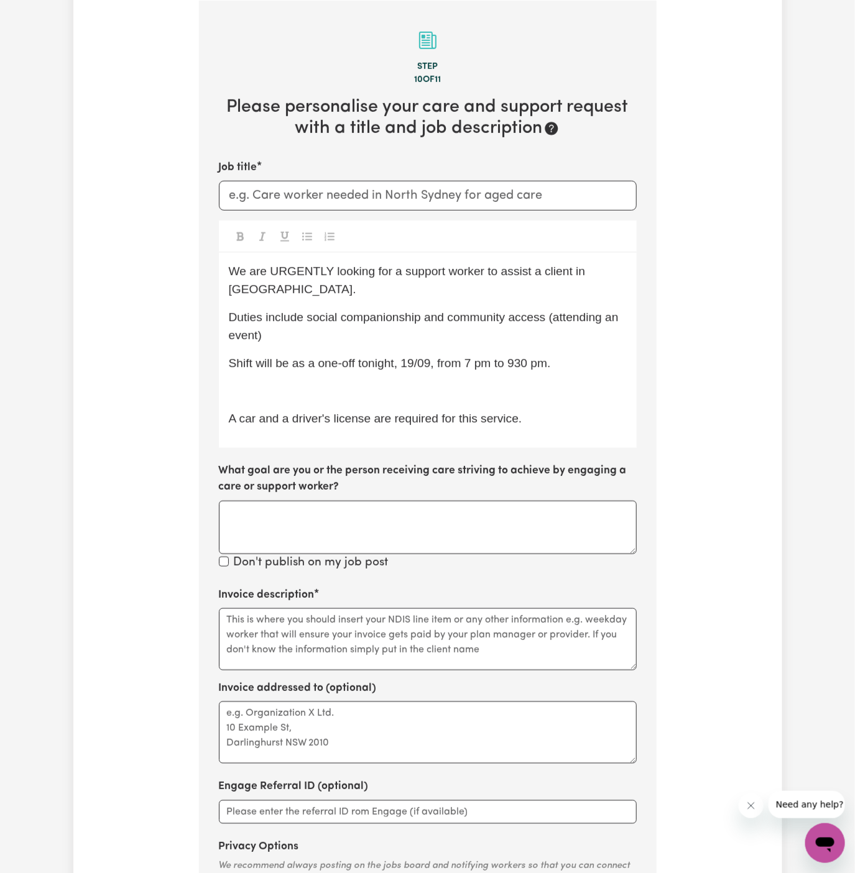
click at [374, 394] on p "﻿" at bounding box center [428, 391] width 398 height 18
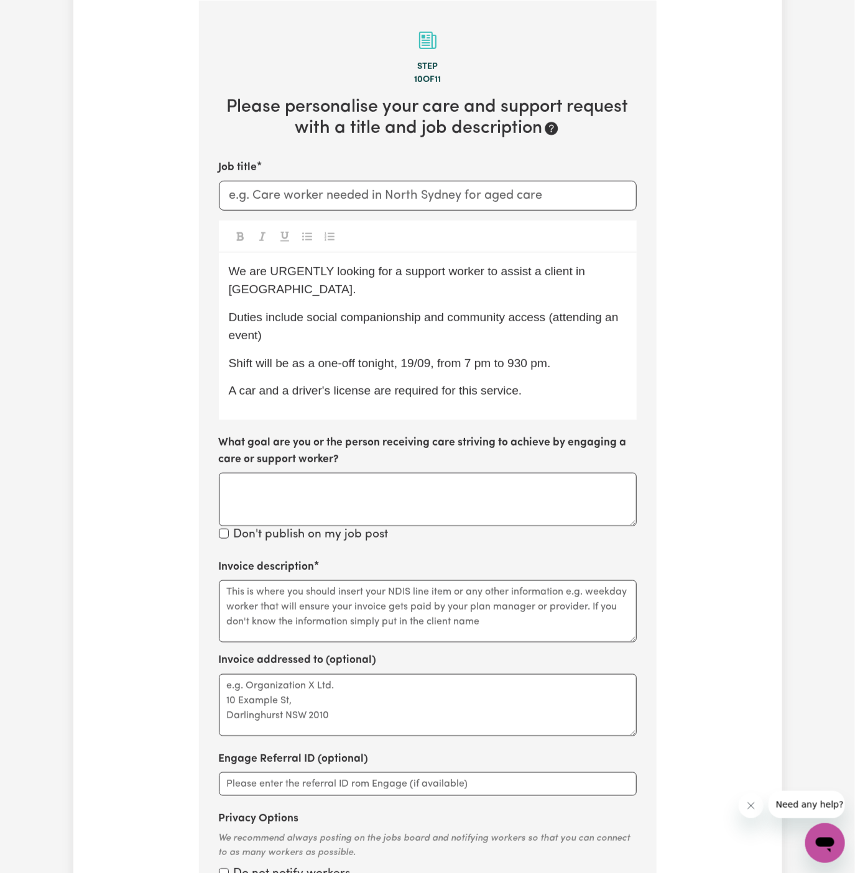
click at [451, 392] on span "A car and a driver's license are required for this service." at bounding box center [375, 390] width 293 height 13
click at [515, 392] on span "A car and a driver's license are required for this service." at bounding box center [375, 390] width 293 height 13
click at [551, 399] on p "A car and a driver's license are required for this service." at bounding box center [428, 391] width 398 height 18
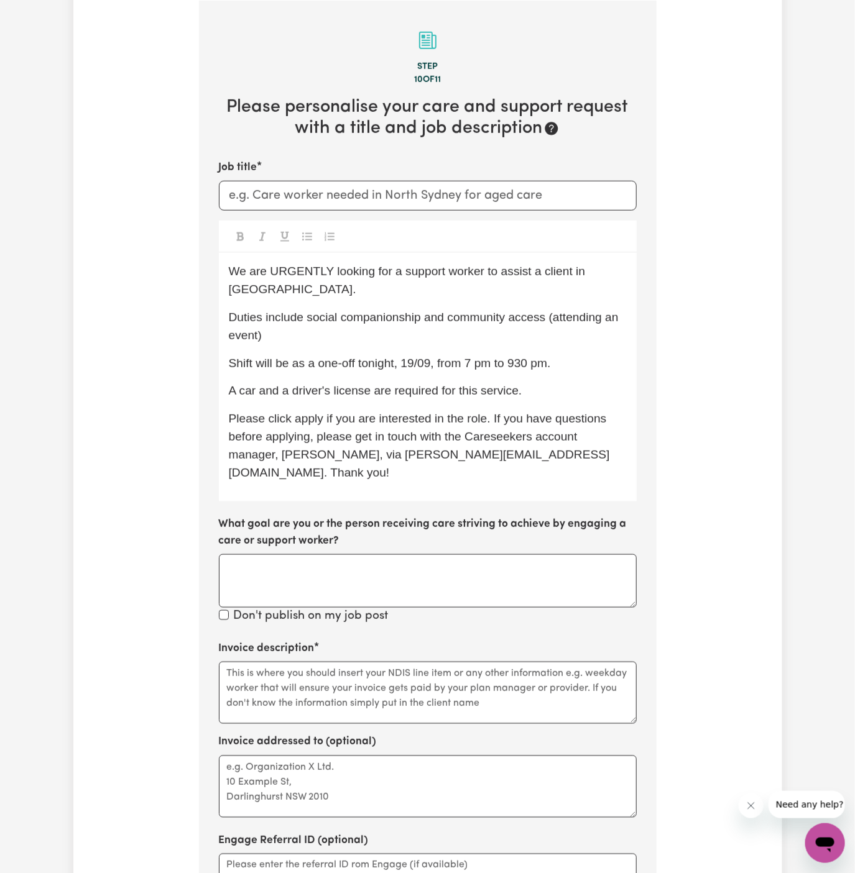
click at [399, 287] on p "We are URGENTLY looking for a support worker to assist a client in [GEOGRAPHIC_…" at bounding box center [428, 281] width 398 height 36
click at [383, 198] on input "Job title" at bounding box center [428, 196] width 418 height 30
type input "Support Worker Needed In [GEOGRAPHIC_DATA], [GEOGRAPHIC_DATA]"
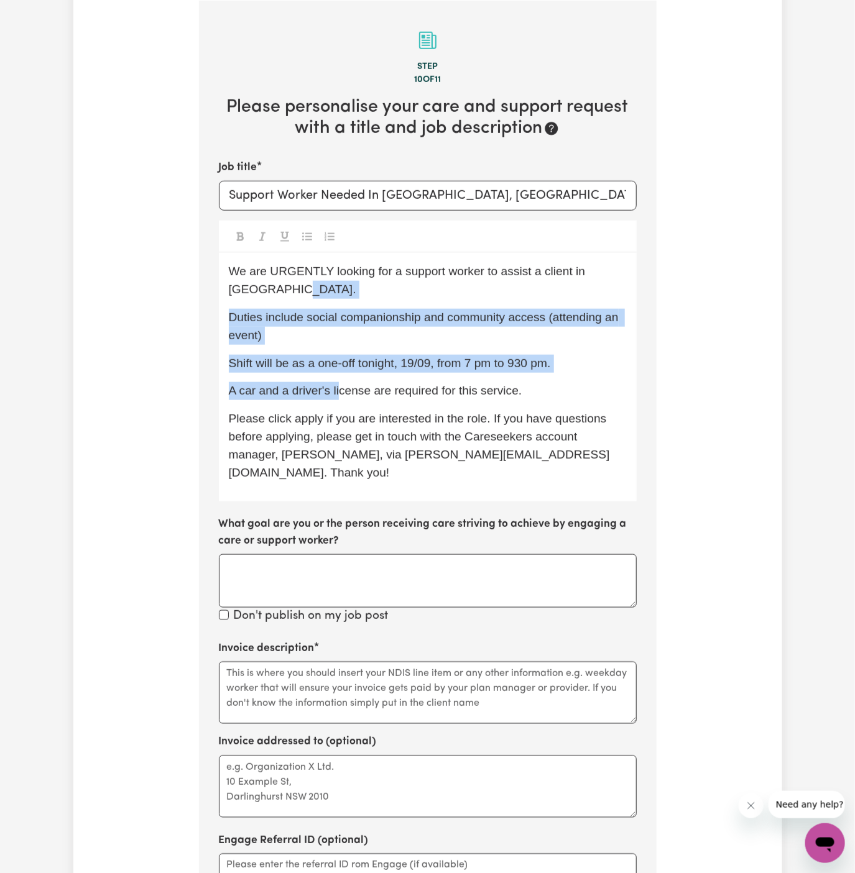
drag, startPoint x: 341, startPoint y: 390, endPoint x: 295, endPoint y: 285, distance: 114.5
click at [295, 285] on div "We are URGENTLY looking for a support worker to assist a client in [GEOGRAPHIC_…" at bounding box center [428, 377] width 418 height 249
click at [295, 285] on span "We are URGENTLY looking for a support worker to assist a client in [GEOGRAPHIC_…" at bounding box center [409, 280] width 360 height 31
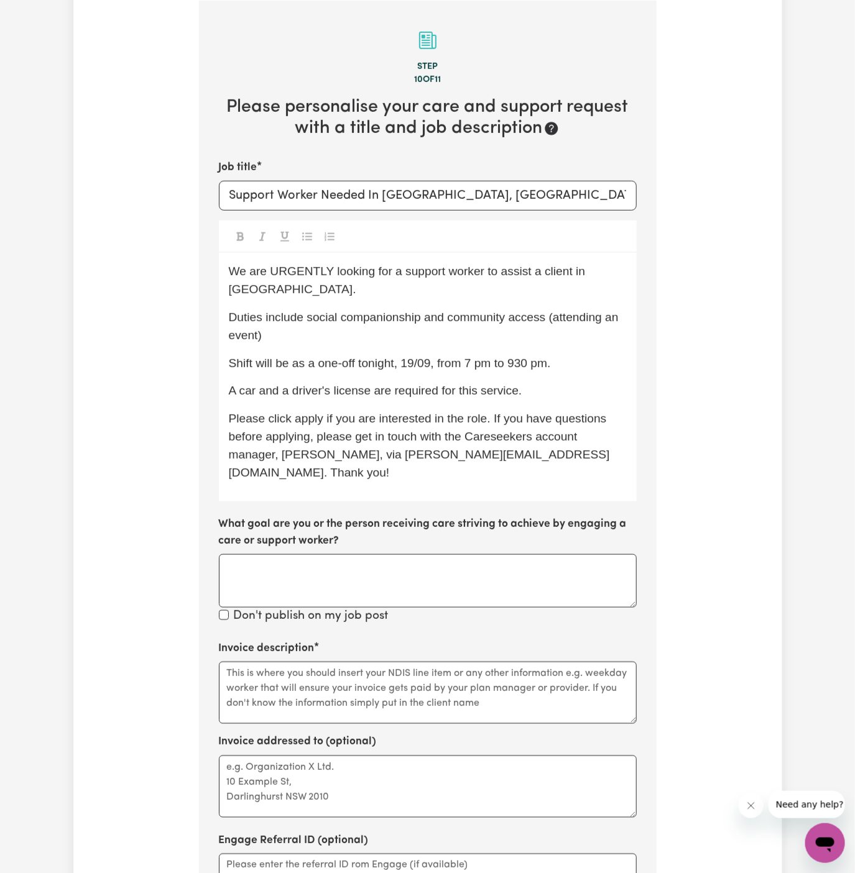
click at [295, 285] on span "We are URGENTLY looking for a support worker to assist a client in [GEOGRAPHIC_…" at bounding box center [409, 280] width 360 height 31
click at [359, 298] on div "We are URGENTLY looking for a support worker to assist a client in [GEOGRAPHIC_…" at bounding box center [428, 377] width 418 height 249
click at [405, 320] on span "Duties include social companionship and community access (attending an event)" at bounding box center [425, 326] width 393 height 31
click at [306, 421] on span "Please click apply if you are interested in the role. If you have questions bef…" at bounding box center [419, 445] width 381 height 67
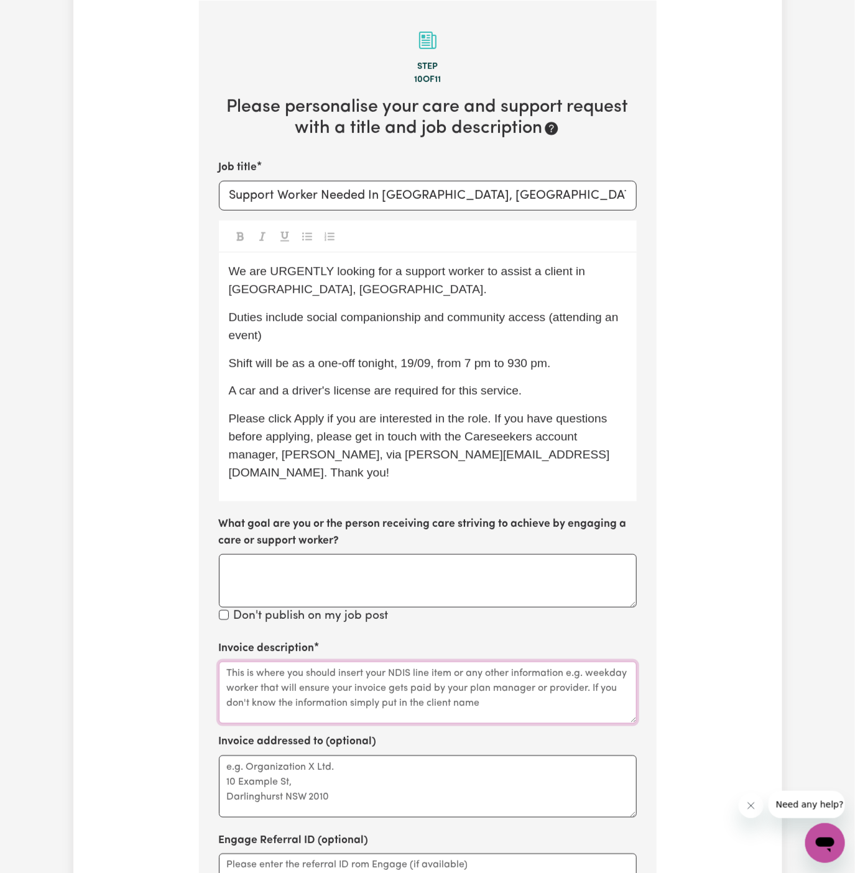
click at [432, 662] on textarea "Invoice description" at bounding box center [428, 693] width 418 height 62
click at [470, 349] on div "We are URGENTLY looking for a support worker to assist a client in [GEOGRAPHIC_…" at bounding box center [428, 377] width 418 height 249
drag, startPoint x: 306, startPoint y: 321, endPoint x: 546, endPoint y: 320, distance: 240.0
click at [546, 320] on span "Duties include social companionship and community access (attending an event)" at bounding box center [425, 326] width 393 height 31
copy span "social companionship and community access"
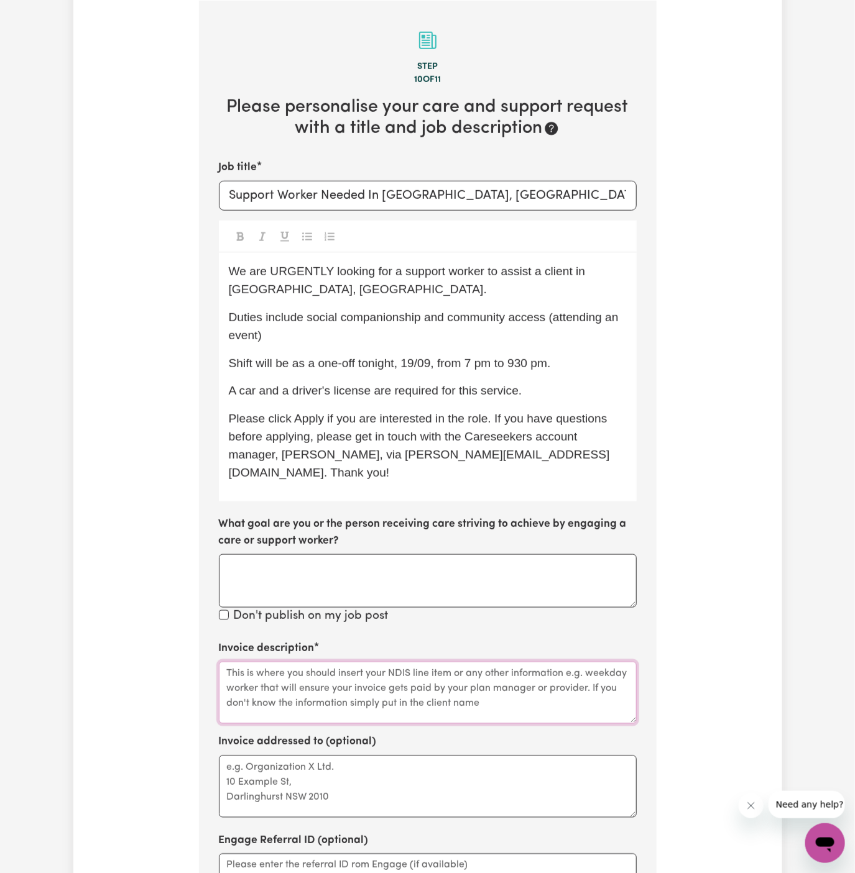
click at [375, 671] on textarea "Invoice description" at bounding box center [428, 693] width 418 height 62
paste textarea "social companionship and community access"
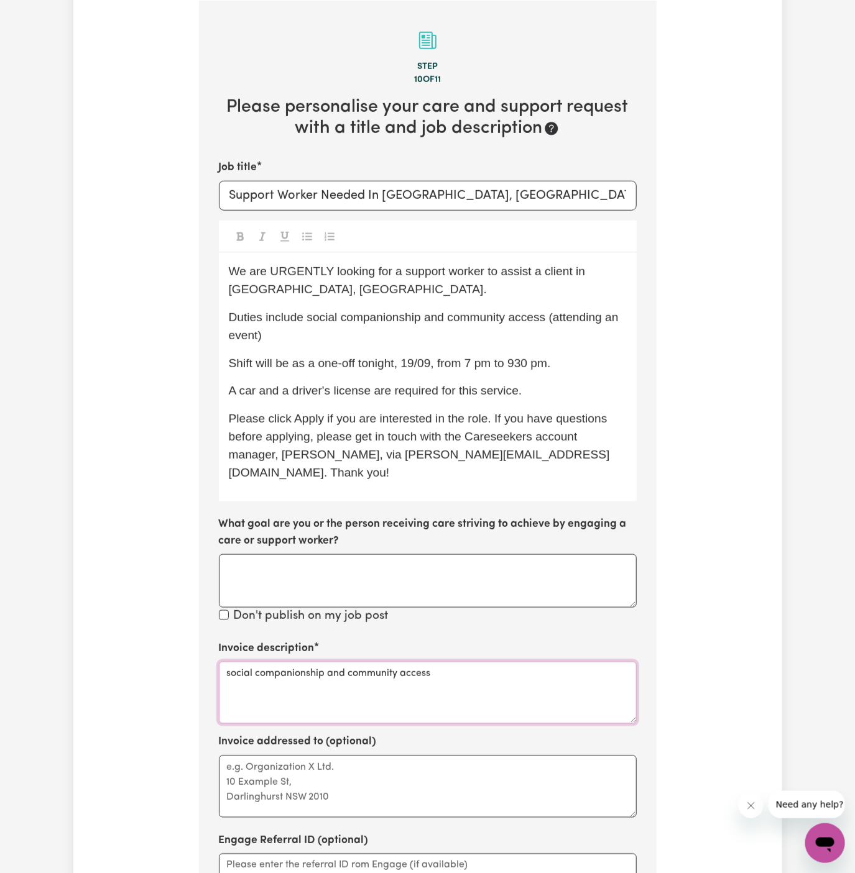
type textarea "social companionship and community access"
click at [367, 788] on textarea "Invoice addressed to (optional)" at bounding box center [428, 787] width 418 height 62
click at [348, 756] on textarea "Invoice addressed to (optional)" at bounding box center [428, 787] width 418 height 62
paste textarea "Travengers AU"
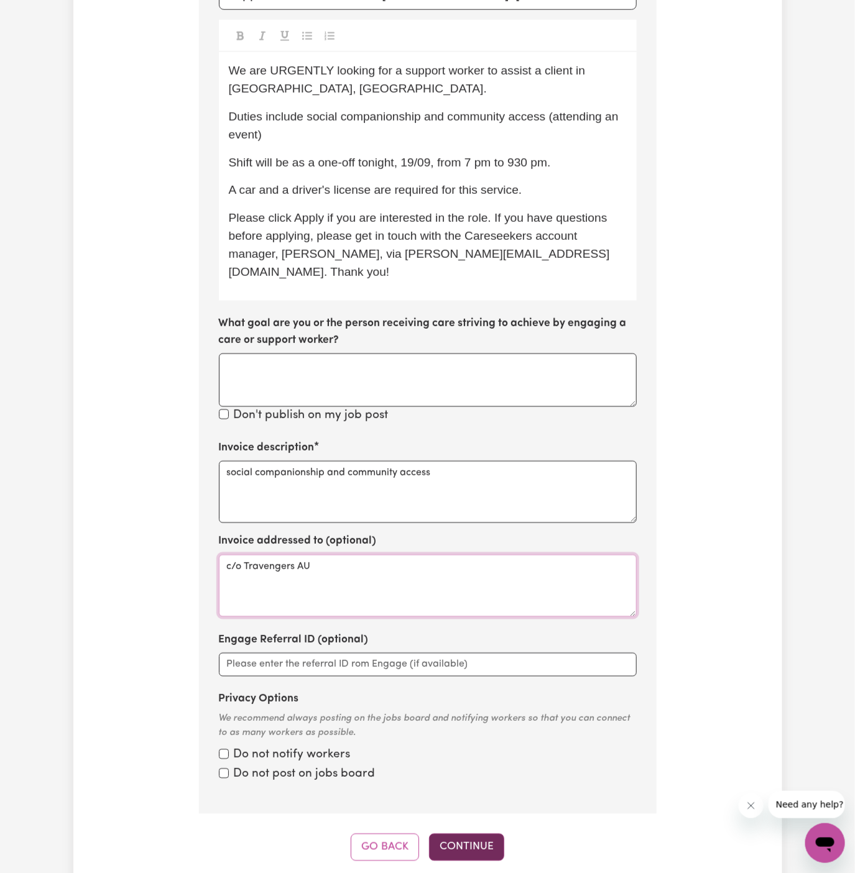
type textarea "c/o Travengers AU"
click at [454, 834] on button "Continue" at bounding box center [466, 847] width 75 height 27
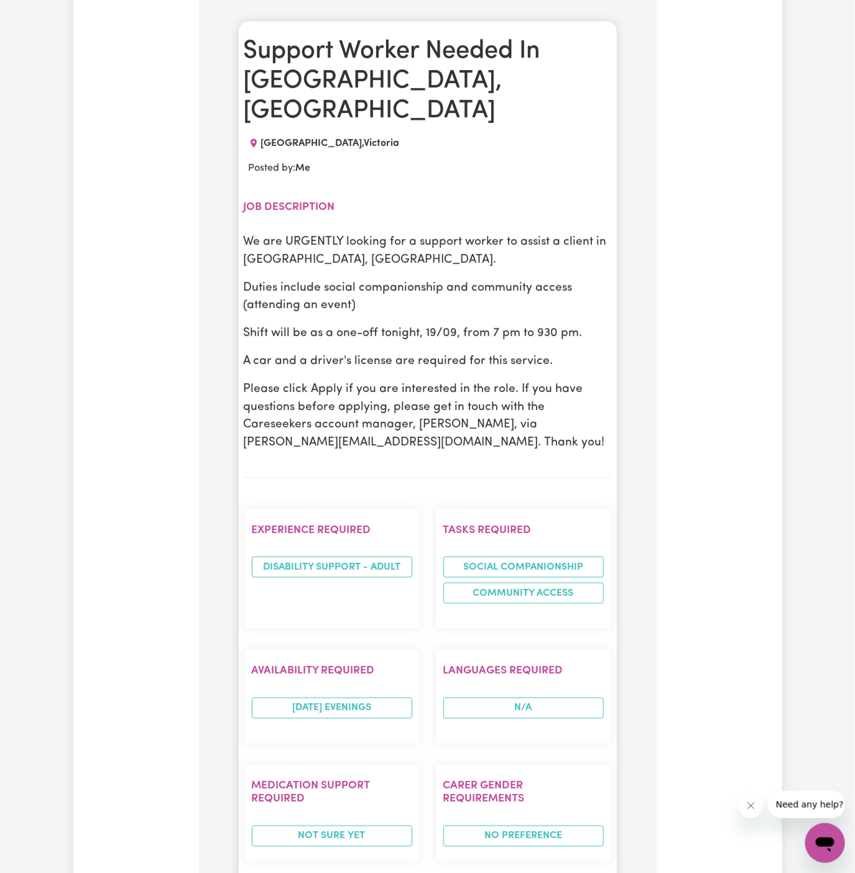
scroll to position [550, 0]
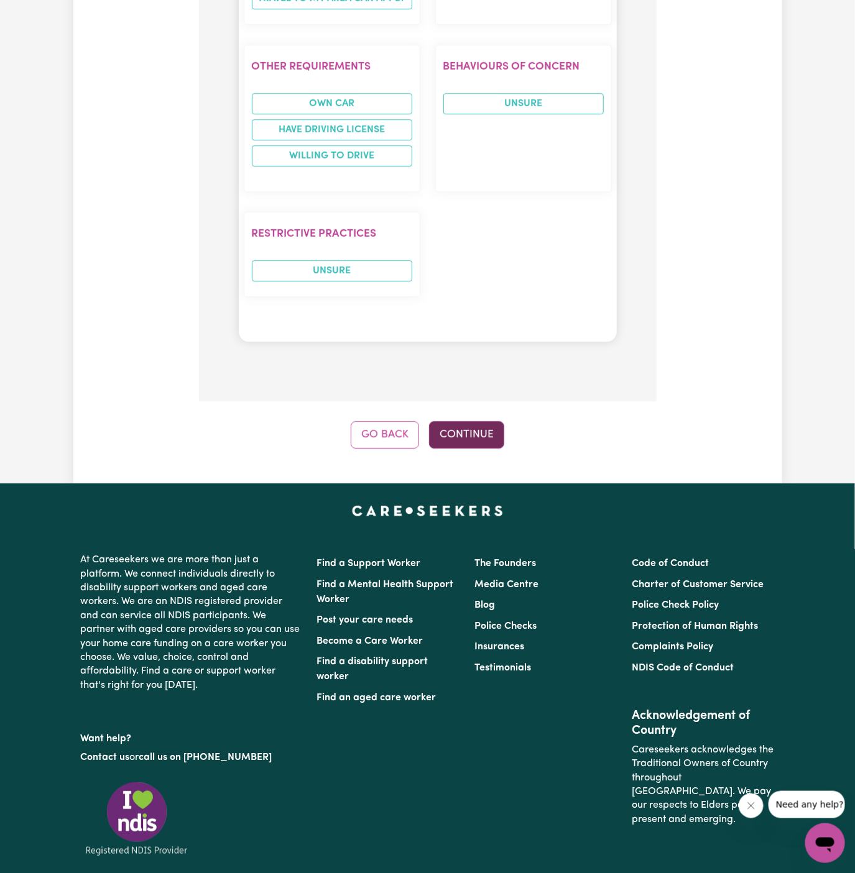
click at [453, 422] on button "Continue" at bounding box center [466, 435] width 75 height 27
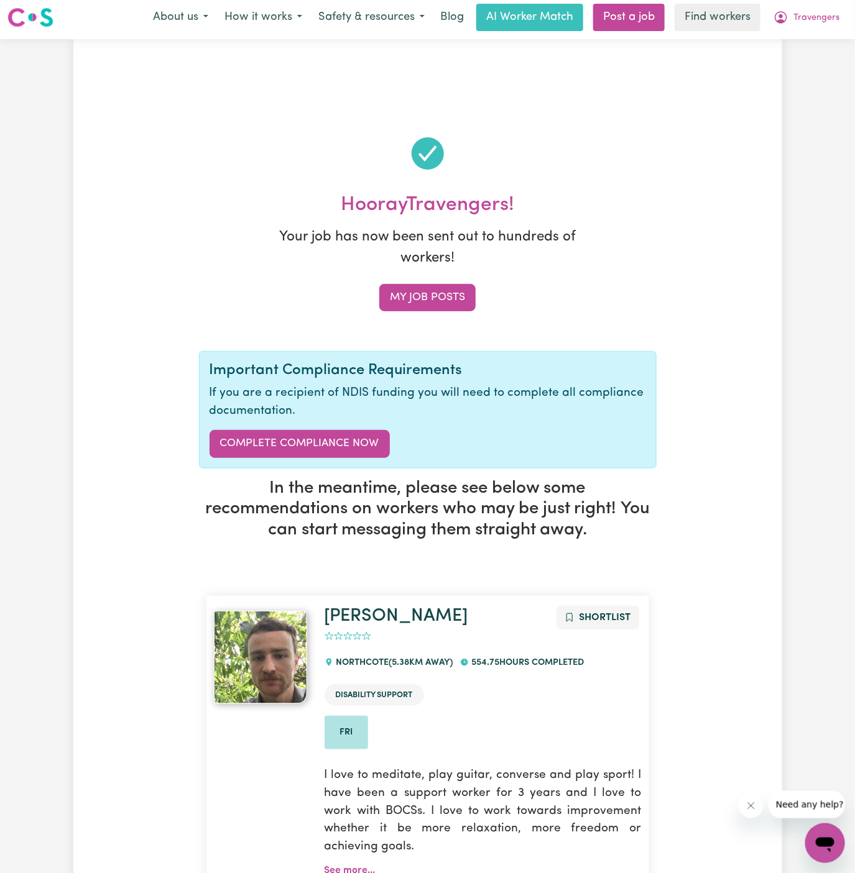
scroll to position [0, 0]
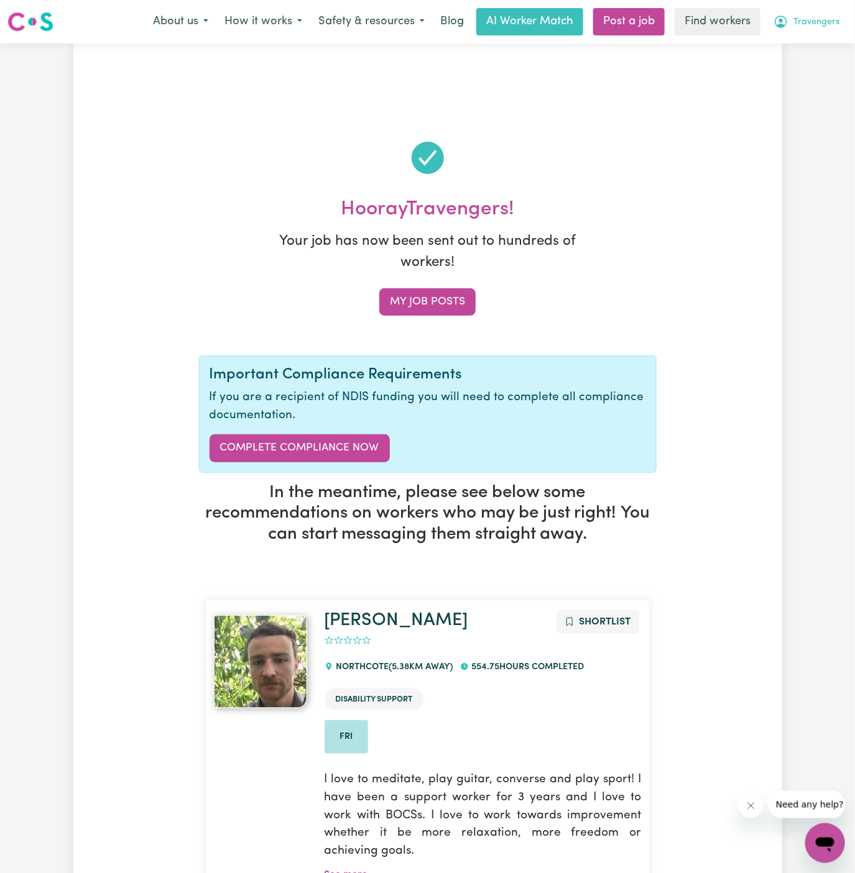
click at [825, 25] on span "Travengers" at bounding box center [816, 23] width 46 height 14
click at [824, 48] on link "My Dashboard" at bounding box center [798, 49] width 98 height 24
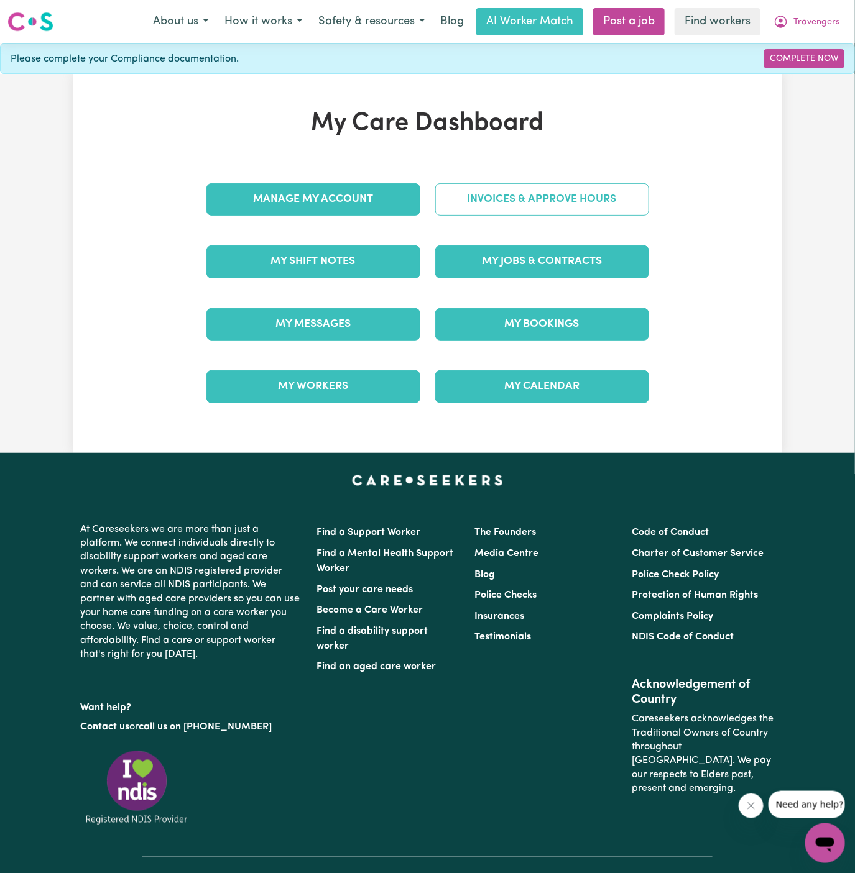
click at [521, 188] on link "Invoices & Approve Hours" at bounding box center [542, 199] width 214 height 32
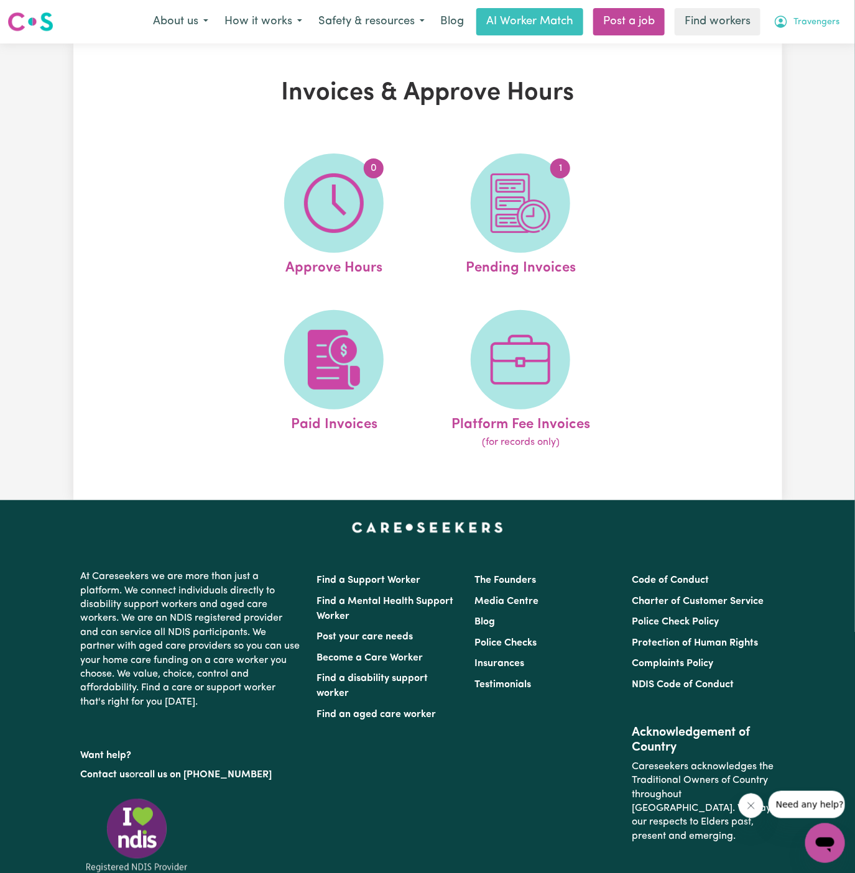
click at [819, 24] on span "Travengers" at bounding box center [816, 23] width 46 height 14
click at [815, 40] on link "My Dashboard" at bounding box center [798, 49] width 98 height 24
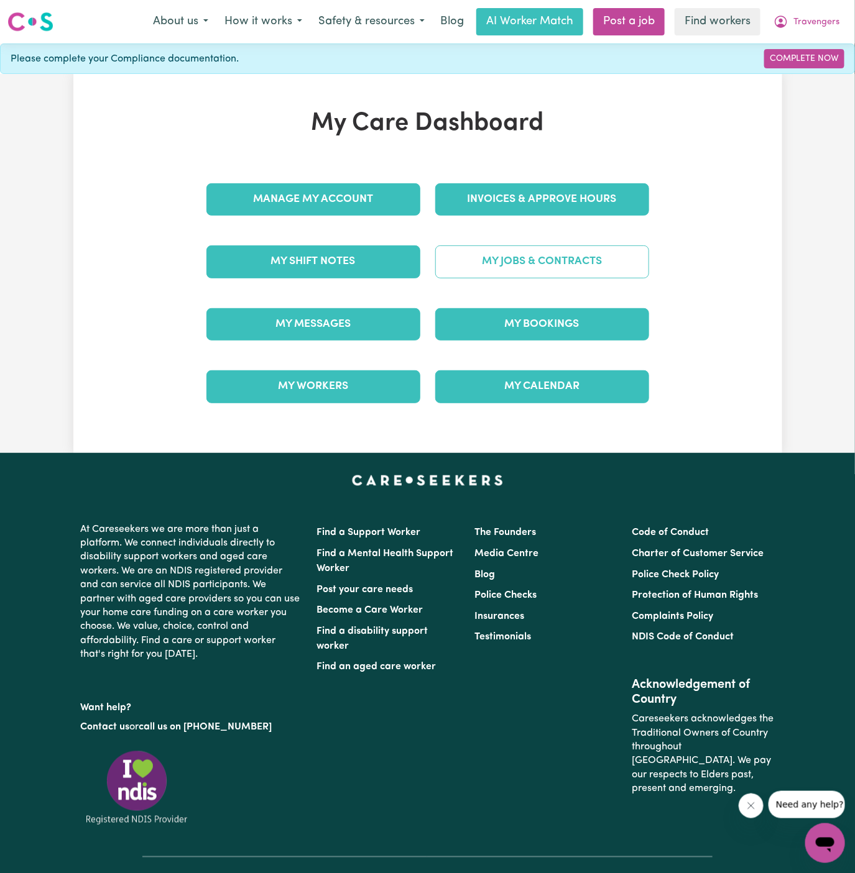
click at [532, 260] on link "My Jobs & Contracts" at bounding box center [542, 262] width 214 height 32
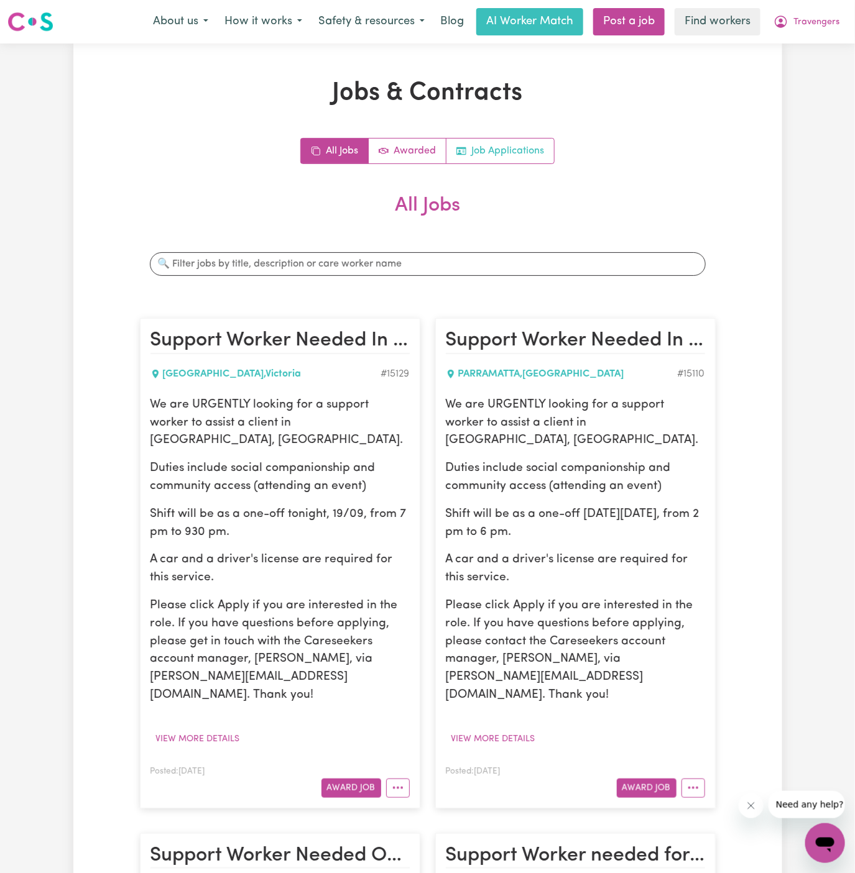
click at [498, 141] on link "Job Applications" at bounding box center [500, 151] width 108 height 25
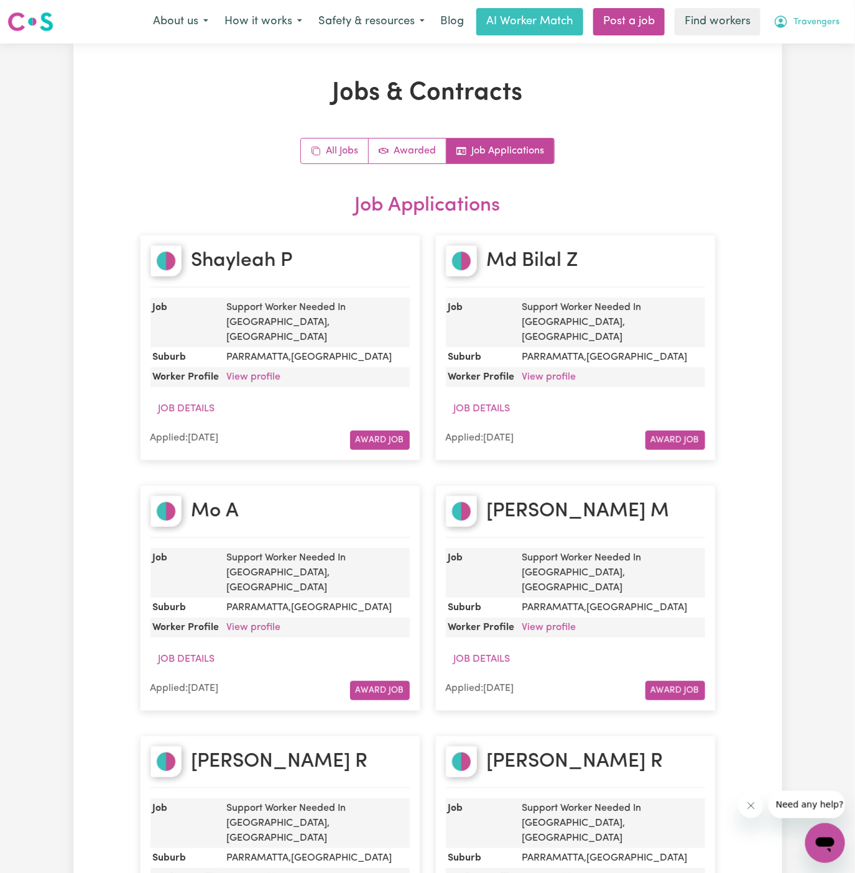
click at [821, 21] on span "Travengers" at bounding box center [816, 23] width 46 height 14
click at [821, 42] on link "My Dashboard" at bounding box center [798, 49] width 98 height 24
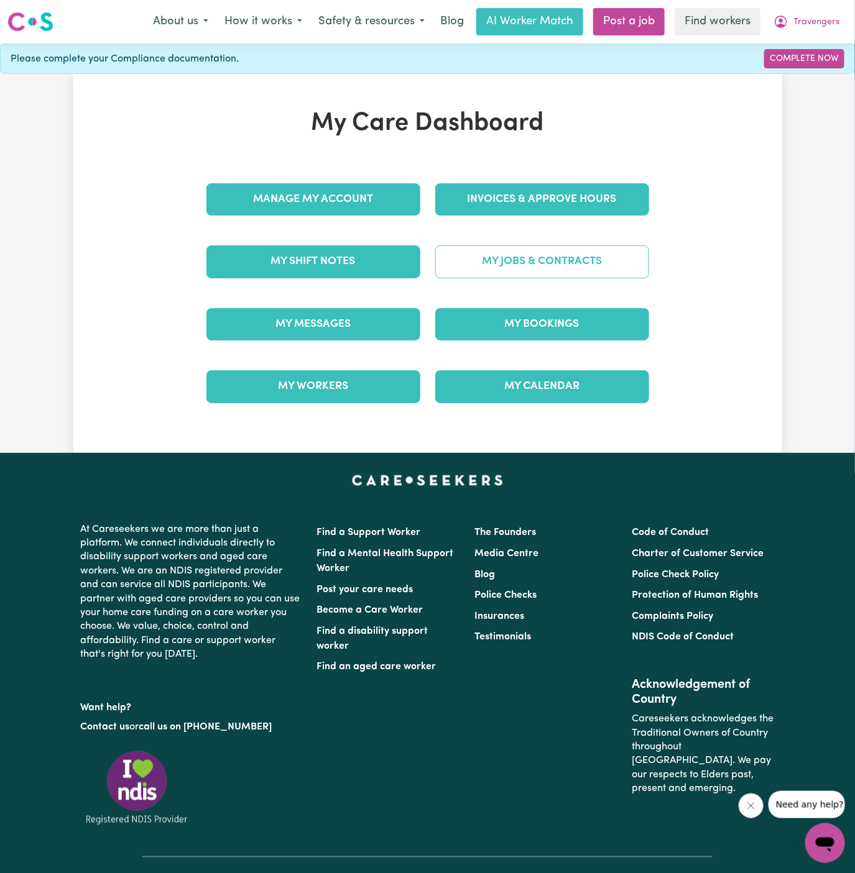
click at [547, 261] on link "My Jobs & Contracts" at bounding box center [542, 262] width 214 height 32
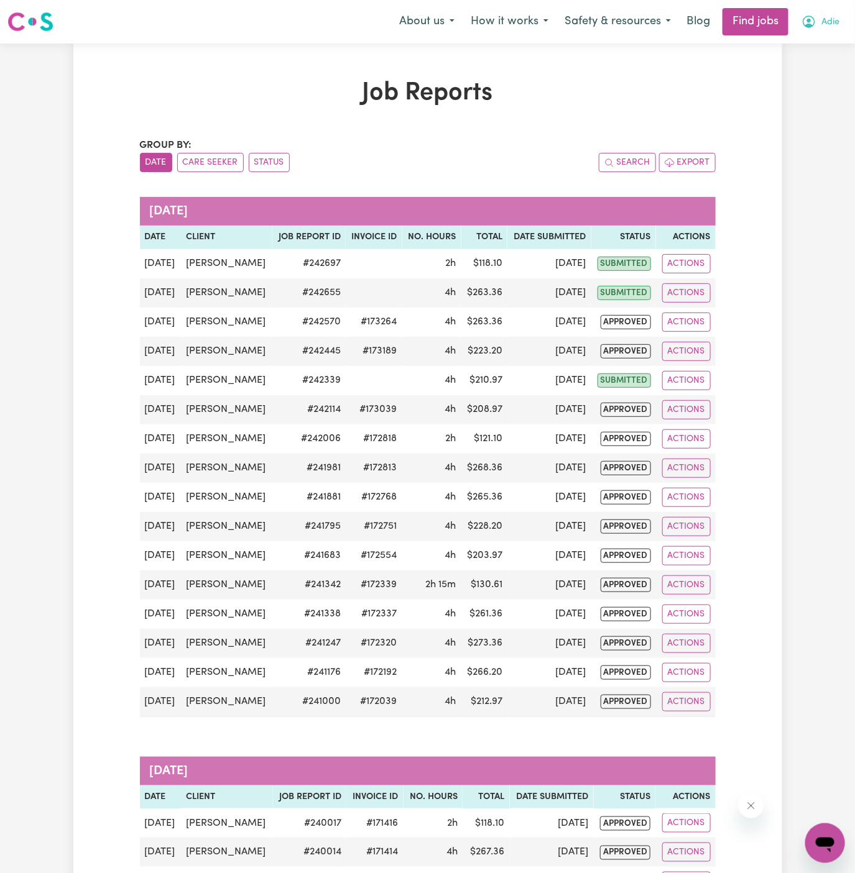
click at [829, 23] on span "Adie" at bounding box center [830, 23] width 18 height 14
click at [817, 90] on link "Logout" at bounding box center [798, 95] width 98 height 24
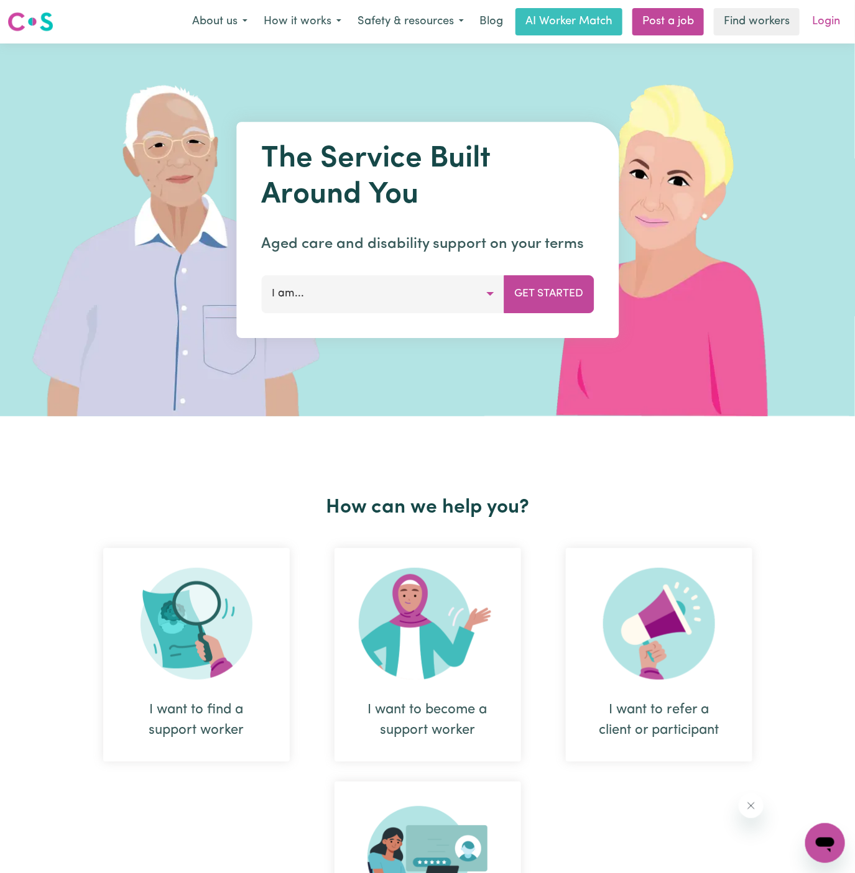
click at [827, 27] on link "Login" at bounding box center [825, 21] width 43 height 27
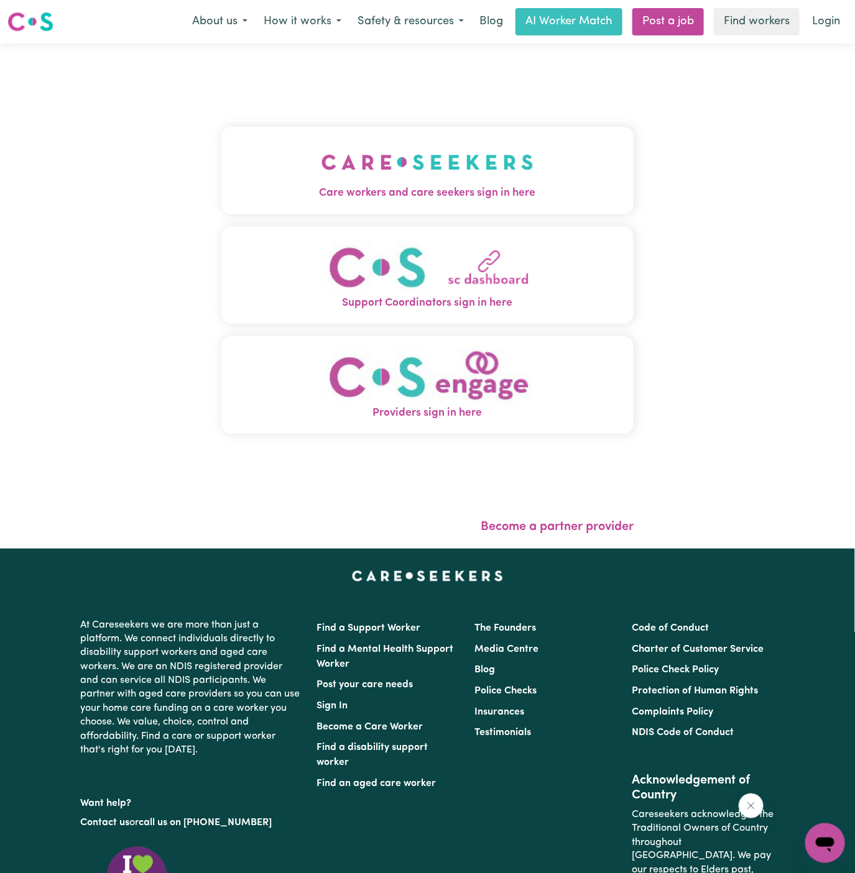
click at [398, 172] on img "Care workers and care seekers sign in here" at bounding box center [427, 162] width 212 height 46
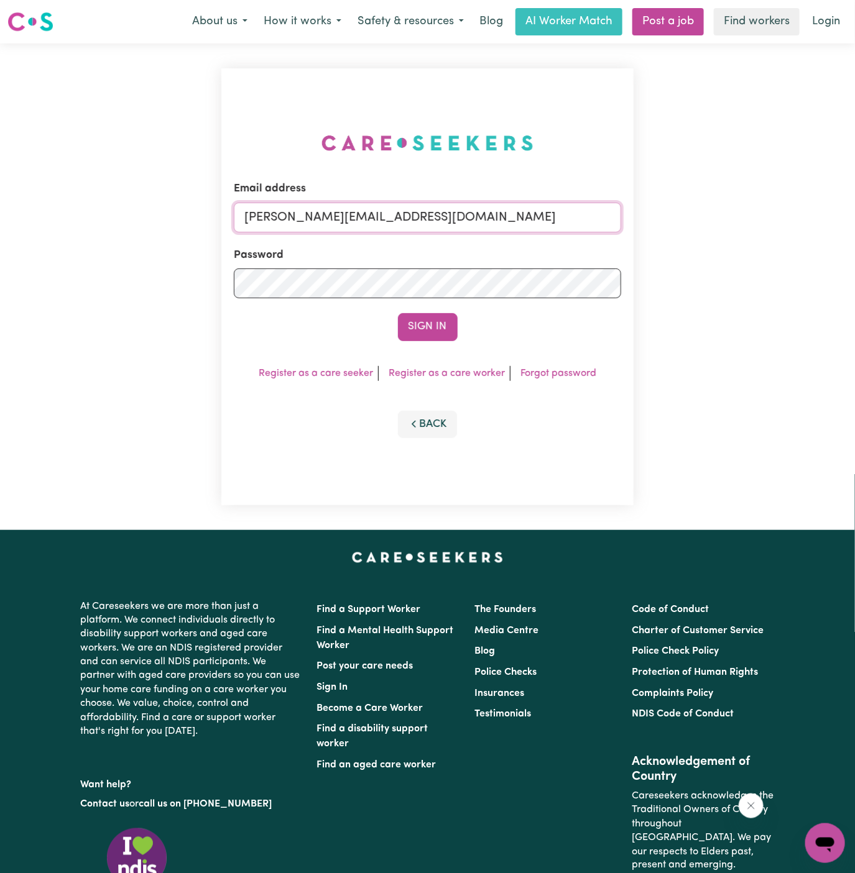
click at [456, 218] on input "dyan@careseekers.com.au" at bounding box center [428, 218] width 388 height 30
drag, startPoint x: 310, startPoint y: 222, endPoint x: 629, endPoint y: 221, distance: 318.9
click at [629, 221] on div "Email address superuser~danielletrevillionYS@careseekers.com.au Password Sign I…" at bounding box center [427, 286] width 413 height 437
type input "superuser~BibiNurVC@careseekers.com.au"
click at [398, 313] on button "Sign In" at bounding box center [428, 326] width 60 height 27
